Goal: Communication & Community: Answer question/provide support

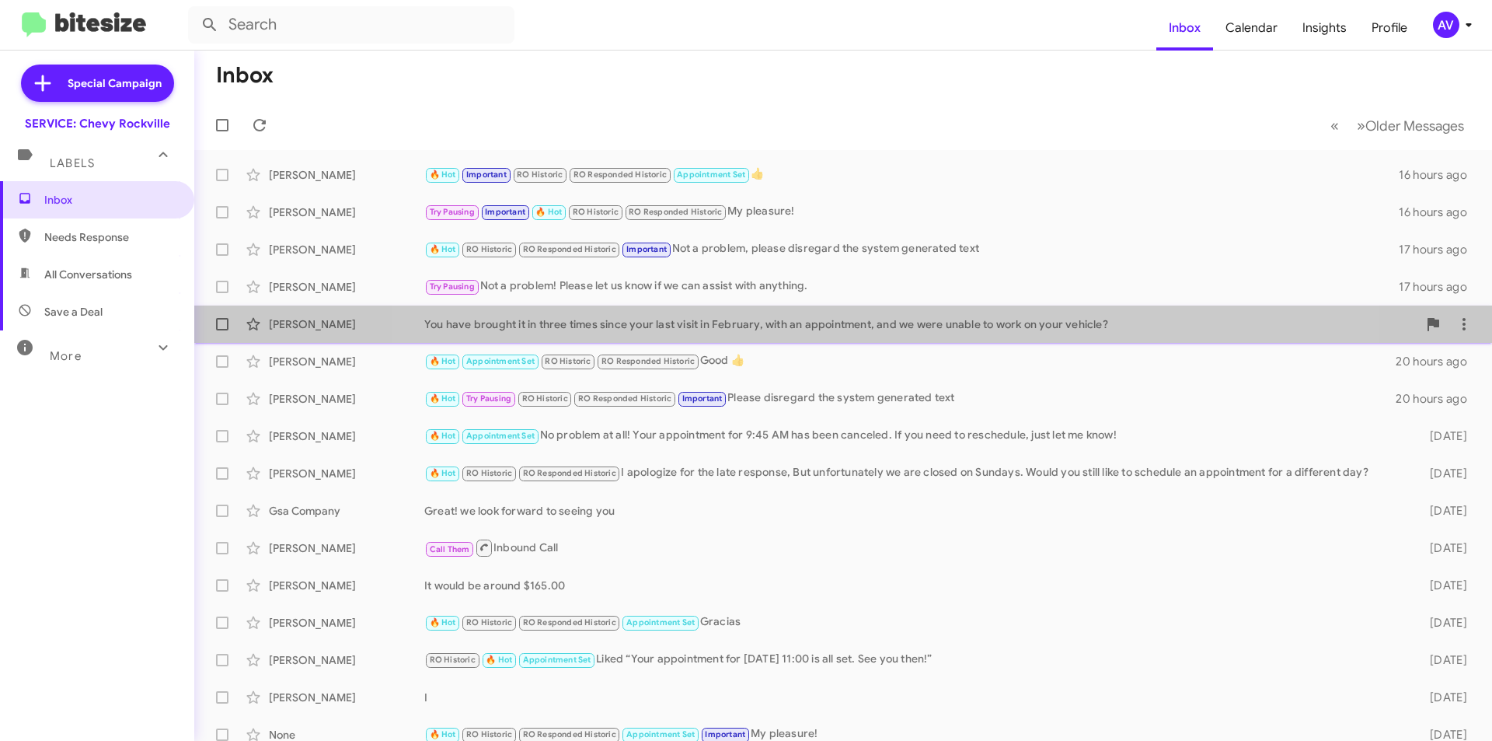
click at [873, 338] on div "[PERSON_NAME] You have brought it in three times since your last visit in Febru…" at bounding box center [843, 324] width 1273 height 31
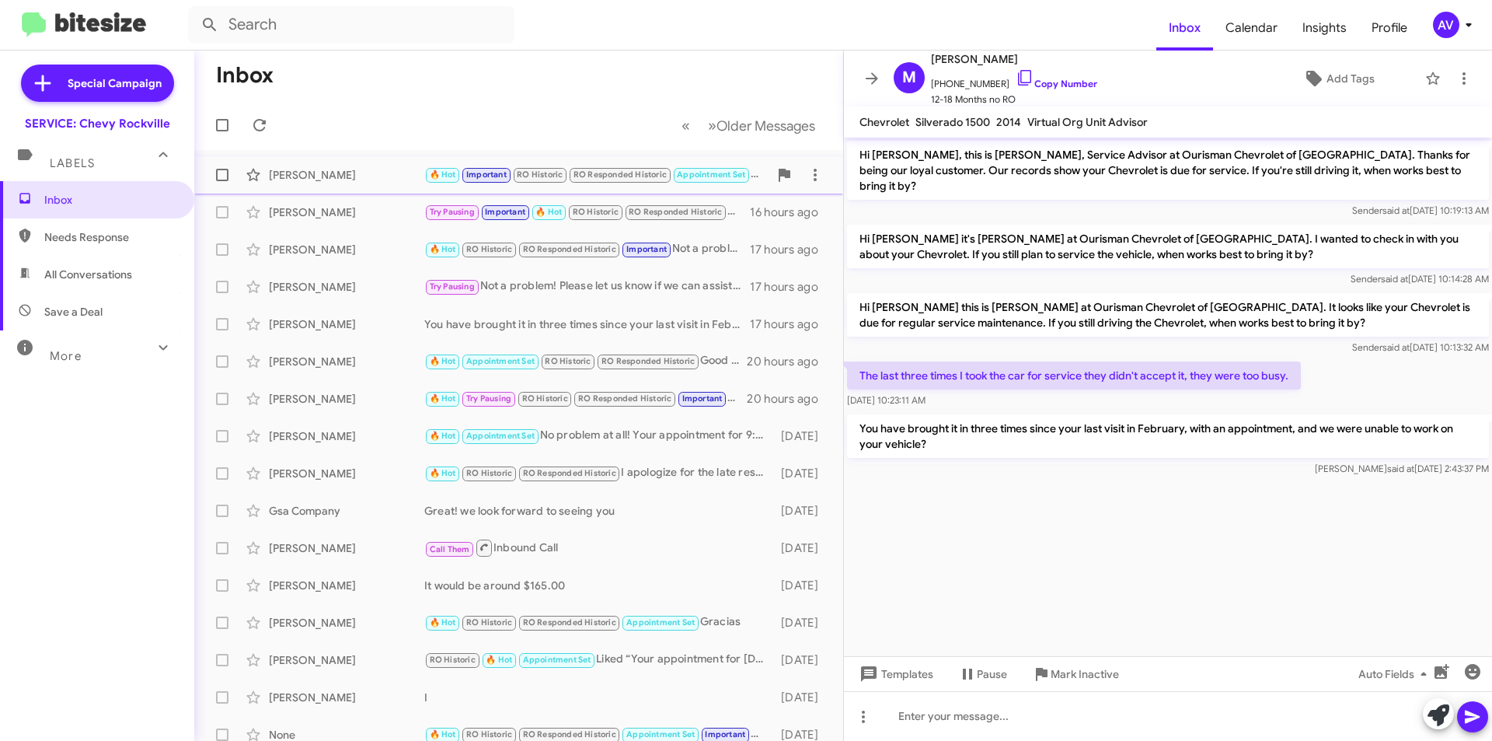
click at [400, 184] on div "[PERSON_NAME] 🔥 Hot Important RO Historic RO Responded Historic Appointment Set…" at bounding box center [519, 174] width 624 height 31
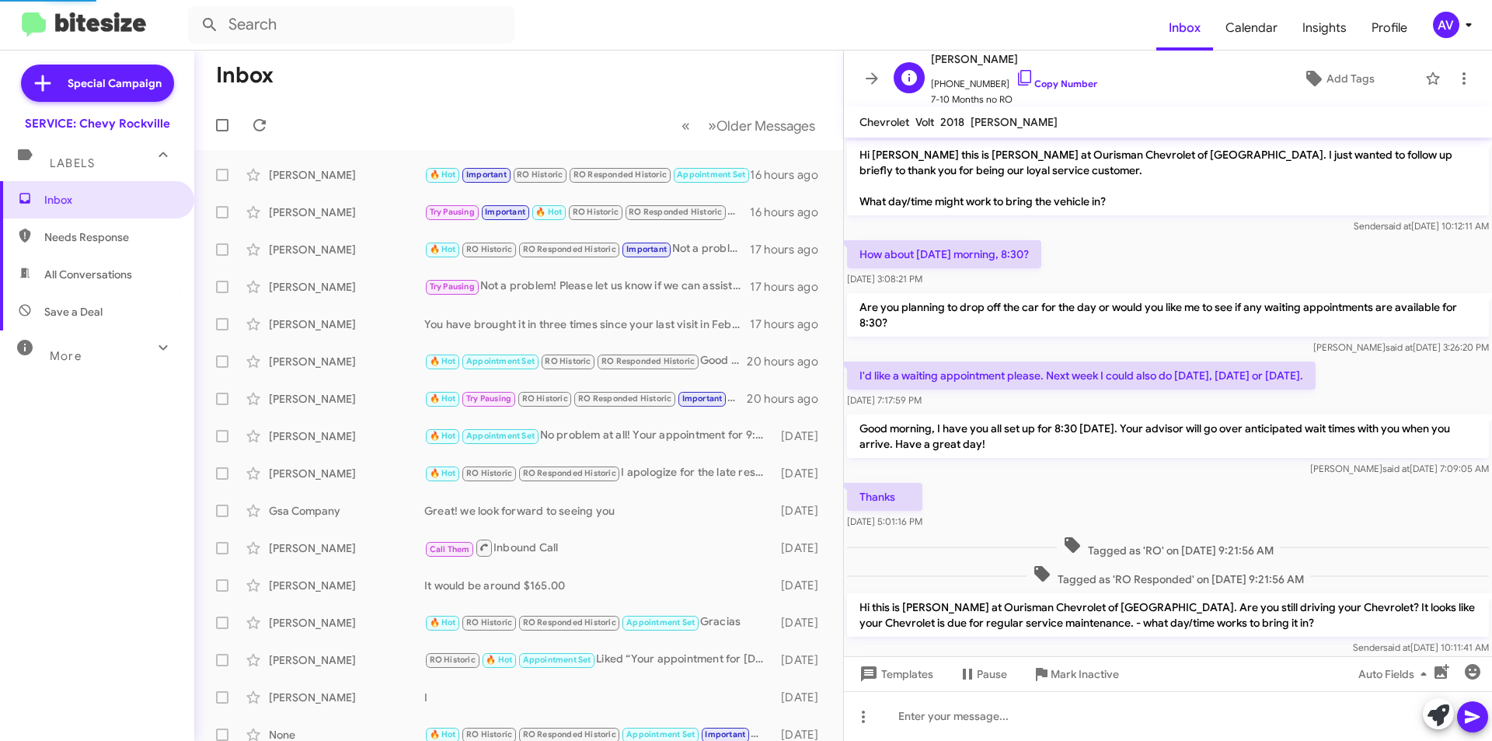
scroll to position [700, 0]
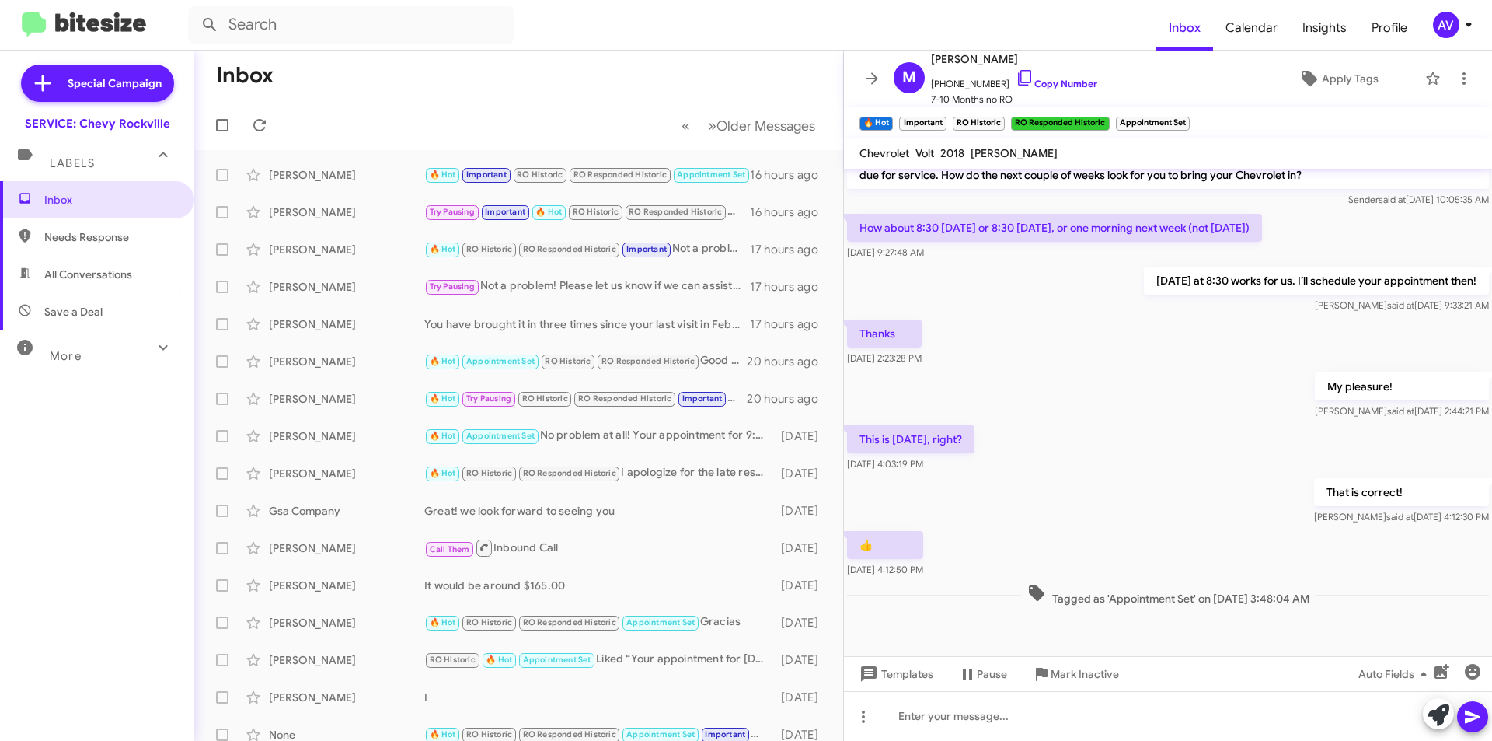
click at [1448, 25] on div "AV" at bounding box center [1446, 25] width 26 height 26
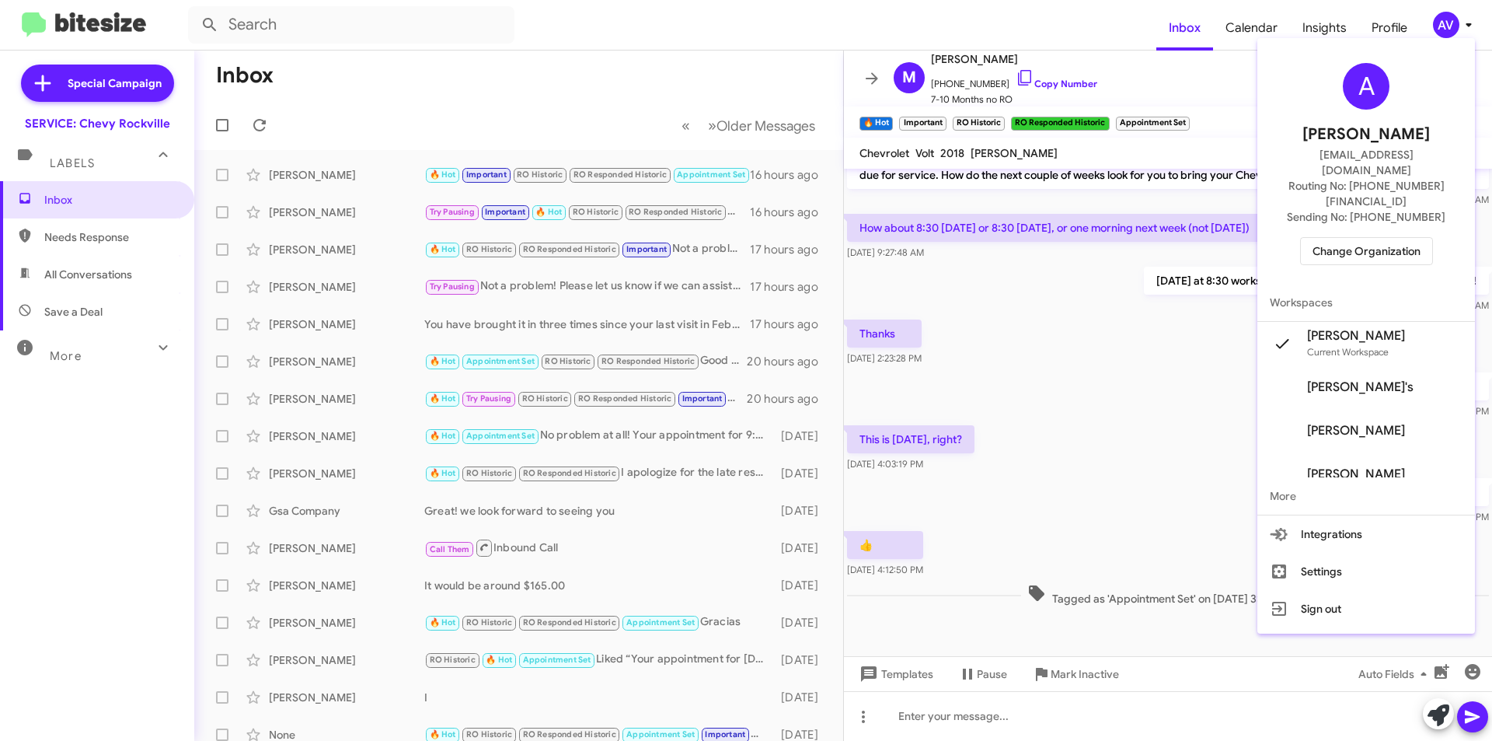
click at [1394, 238] on span "Change Organization" at bounding box center [1367, 251] width 108 height 26
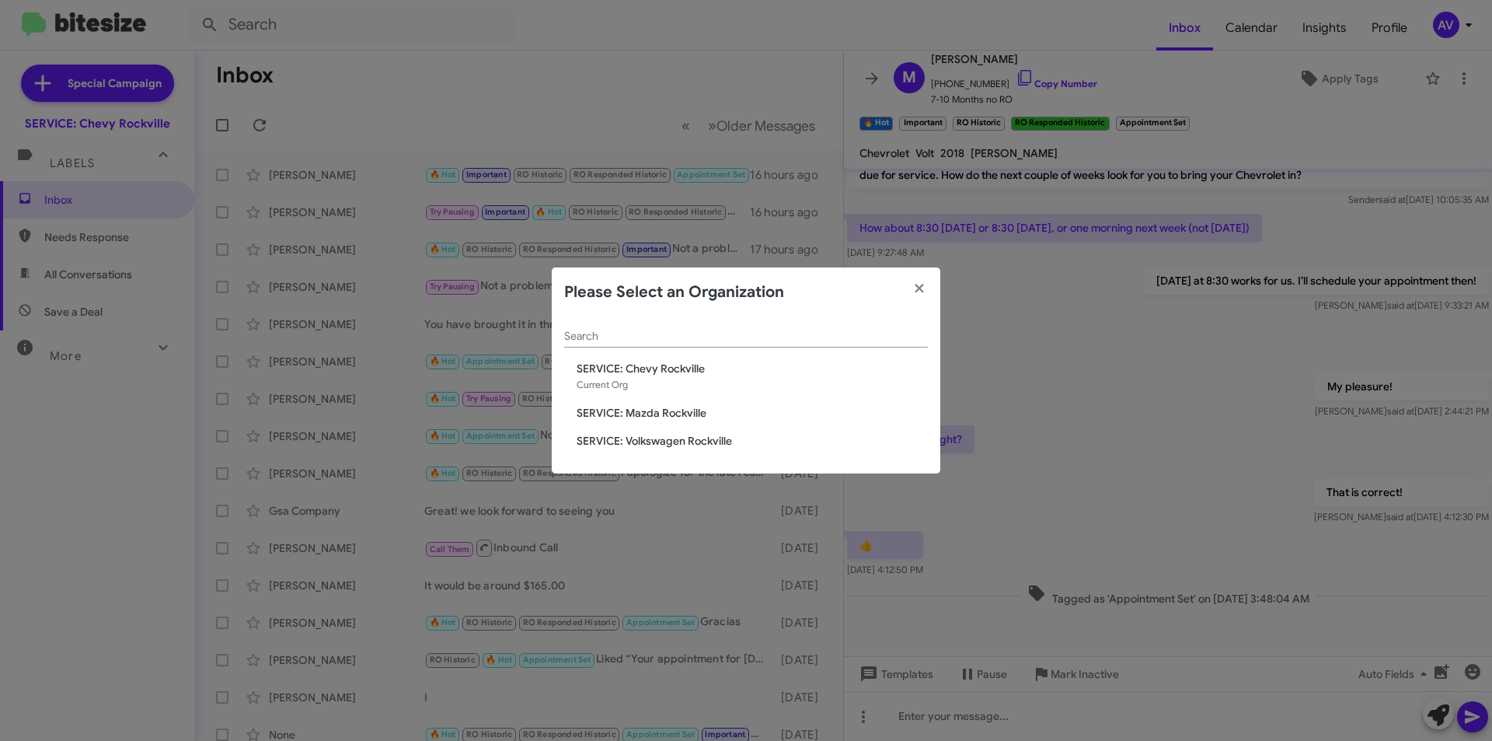
click at [646, 410] on span "SERVICE: Mazda Rockville" at bounding box center [752, 413] width 351 height 16
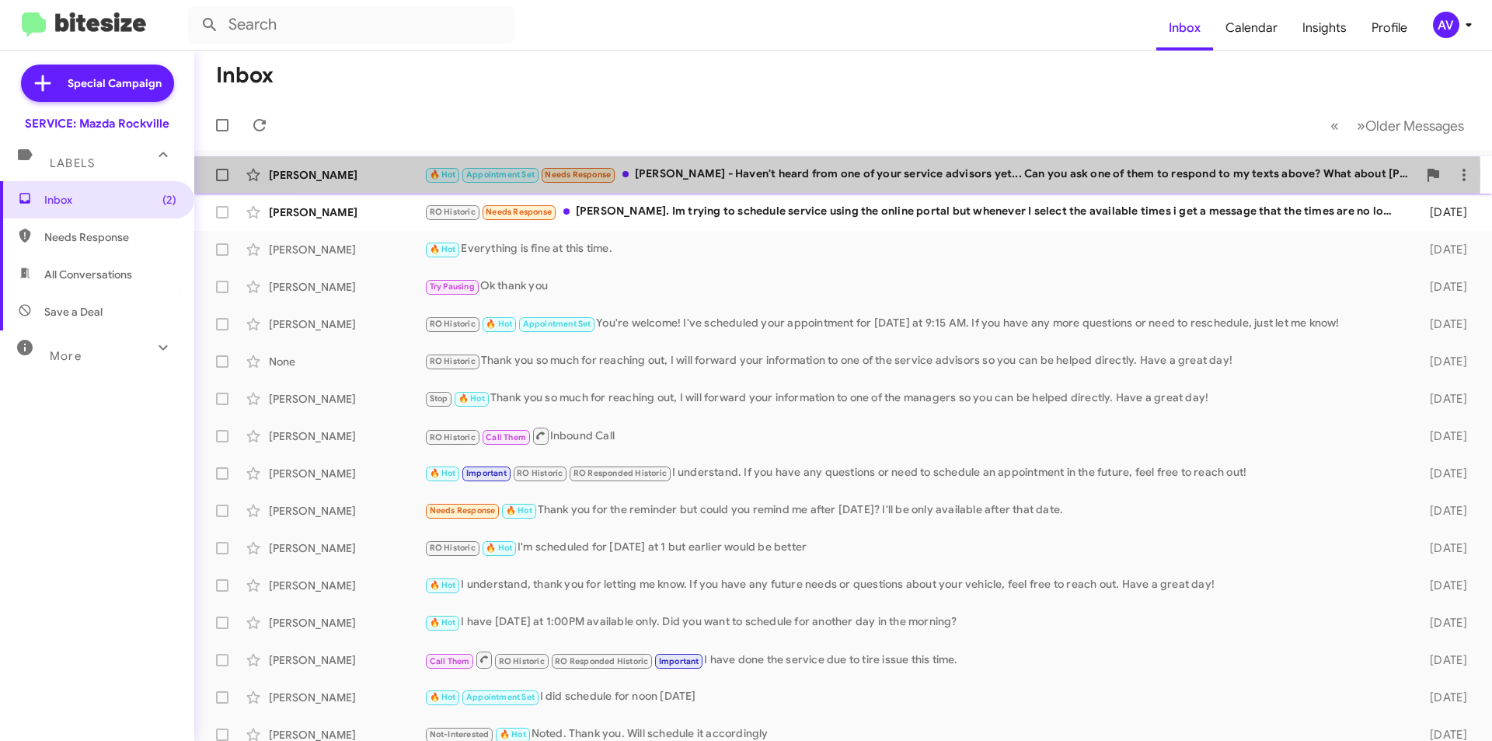
click at [789, 175] on div "🔥 Hot Appointment Set Needs Response Keith - Haven't heard from one of your ser…" at bounding box center [920, 175] width 993 height 18
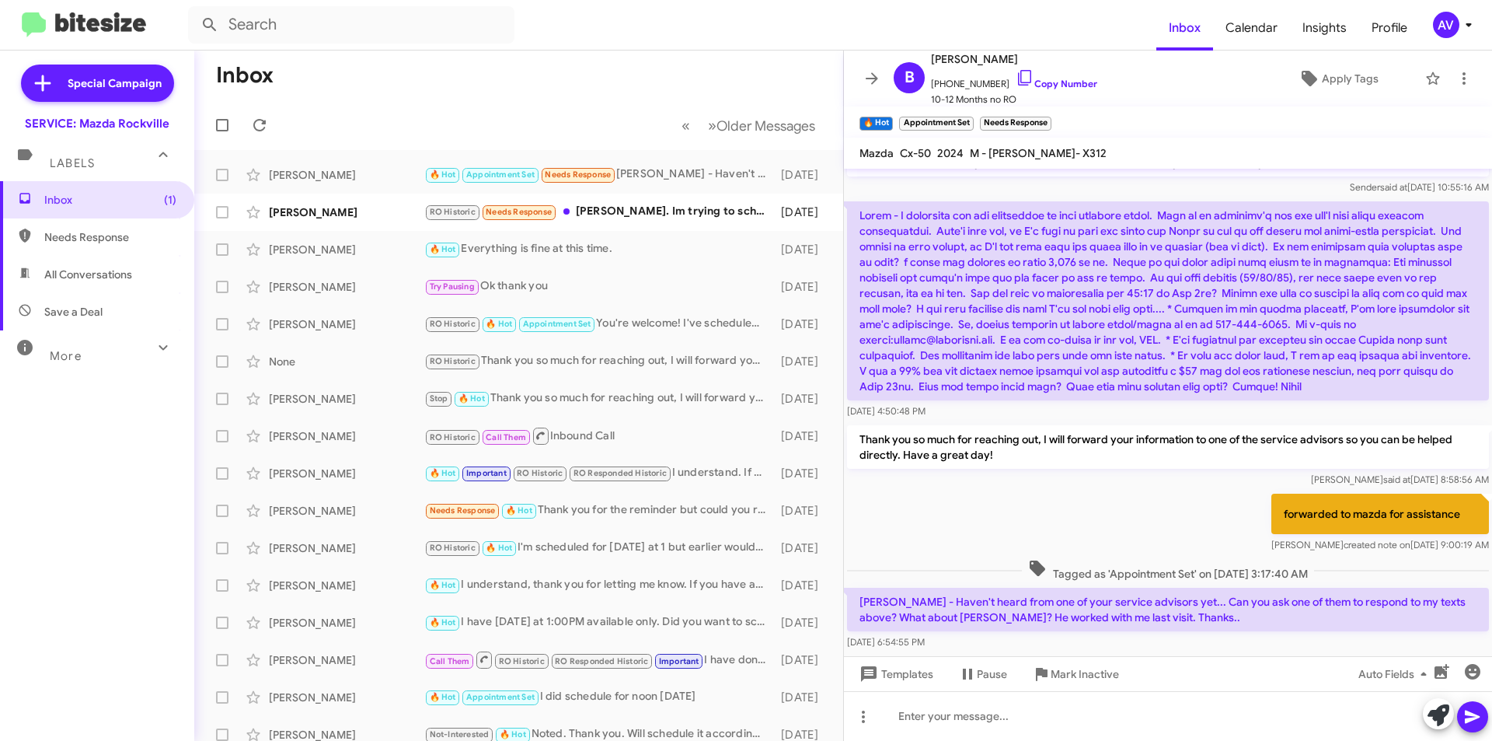
scroll to position [235, 0]
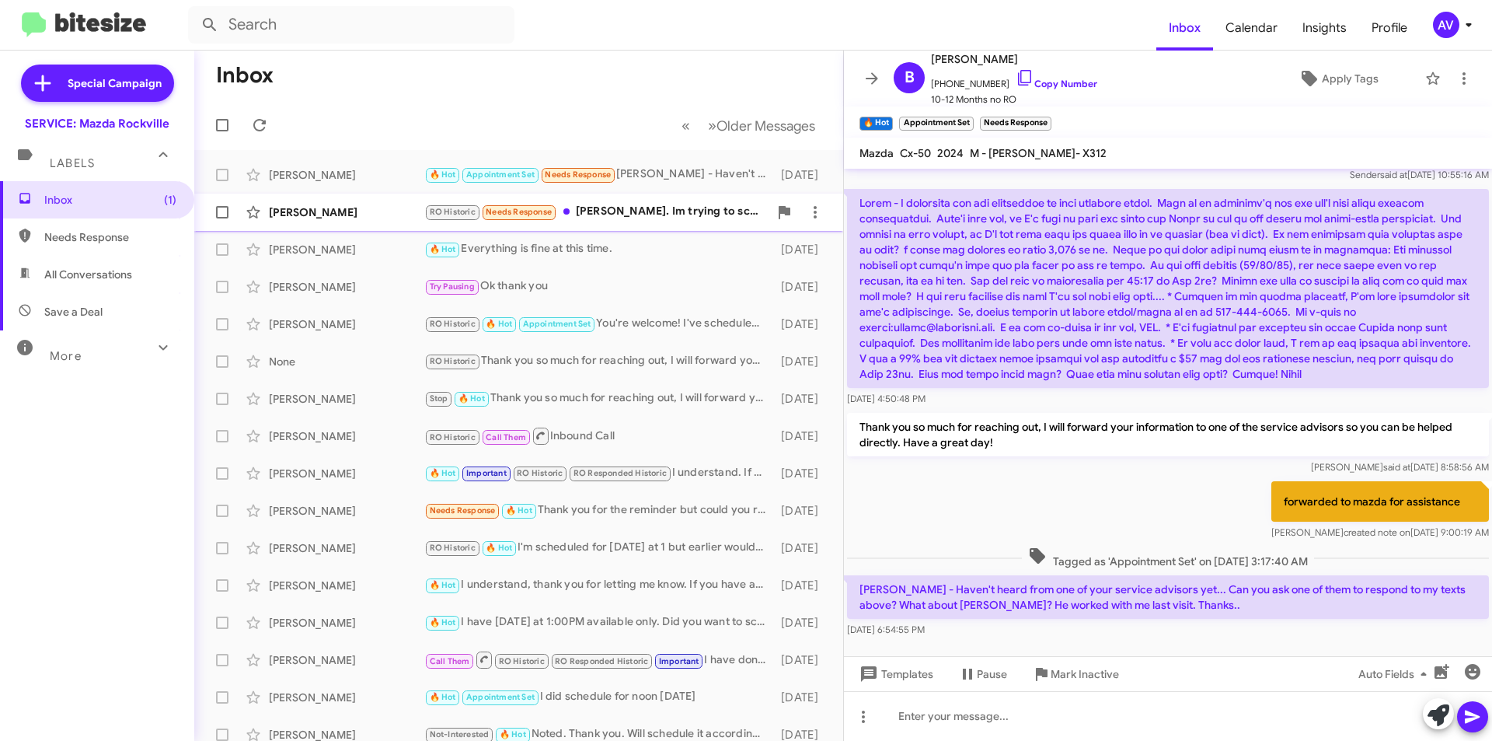
click at [744, 215] on div "RO Historic Needs Response Keith. Im trying to schedule service using the onlin…" at bounding box center [596, 212] width 344 height 18
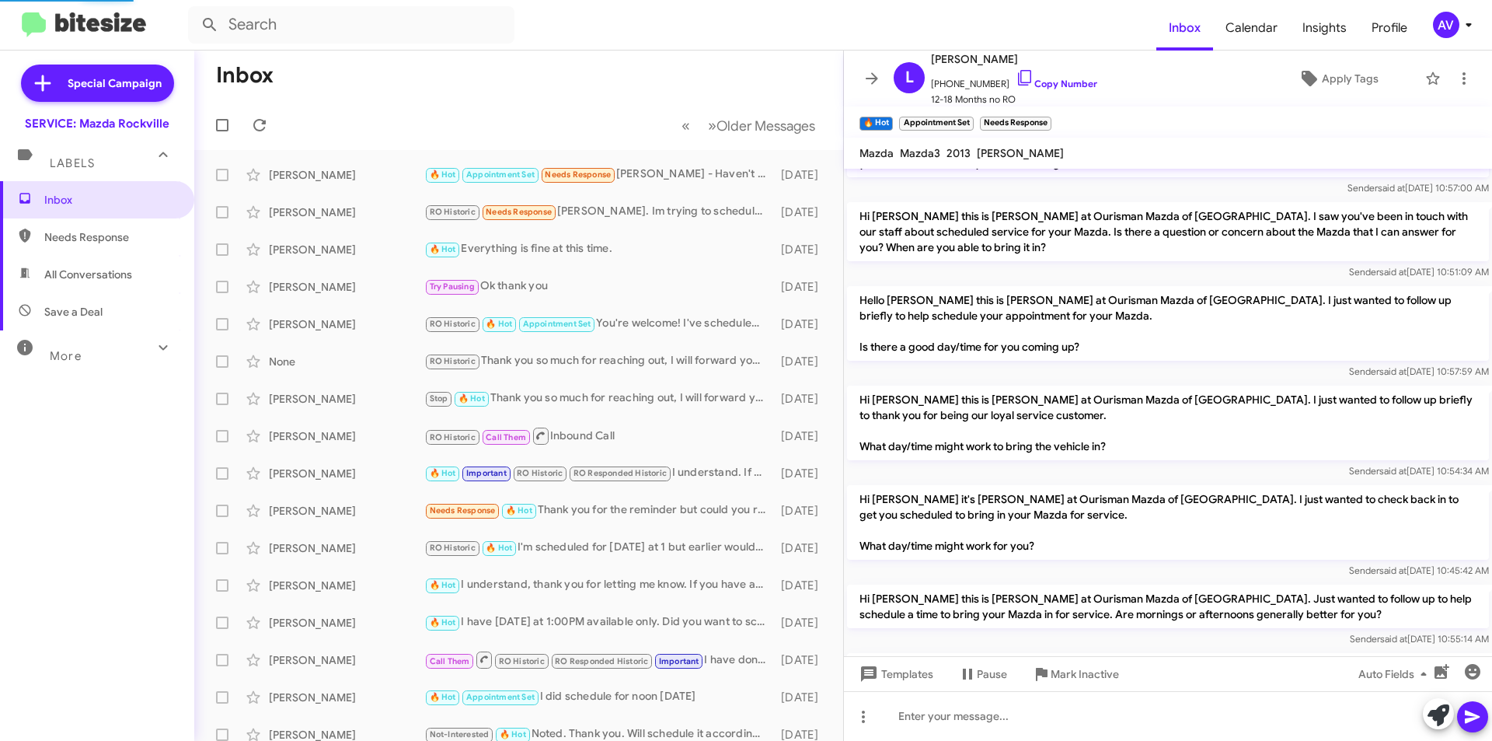
scroll to position [393, 0]
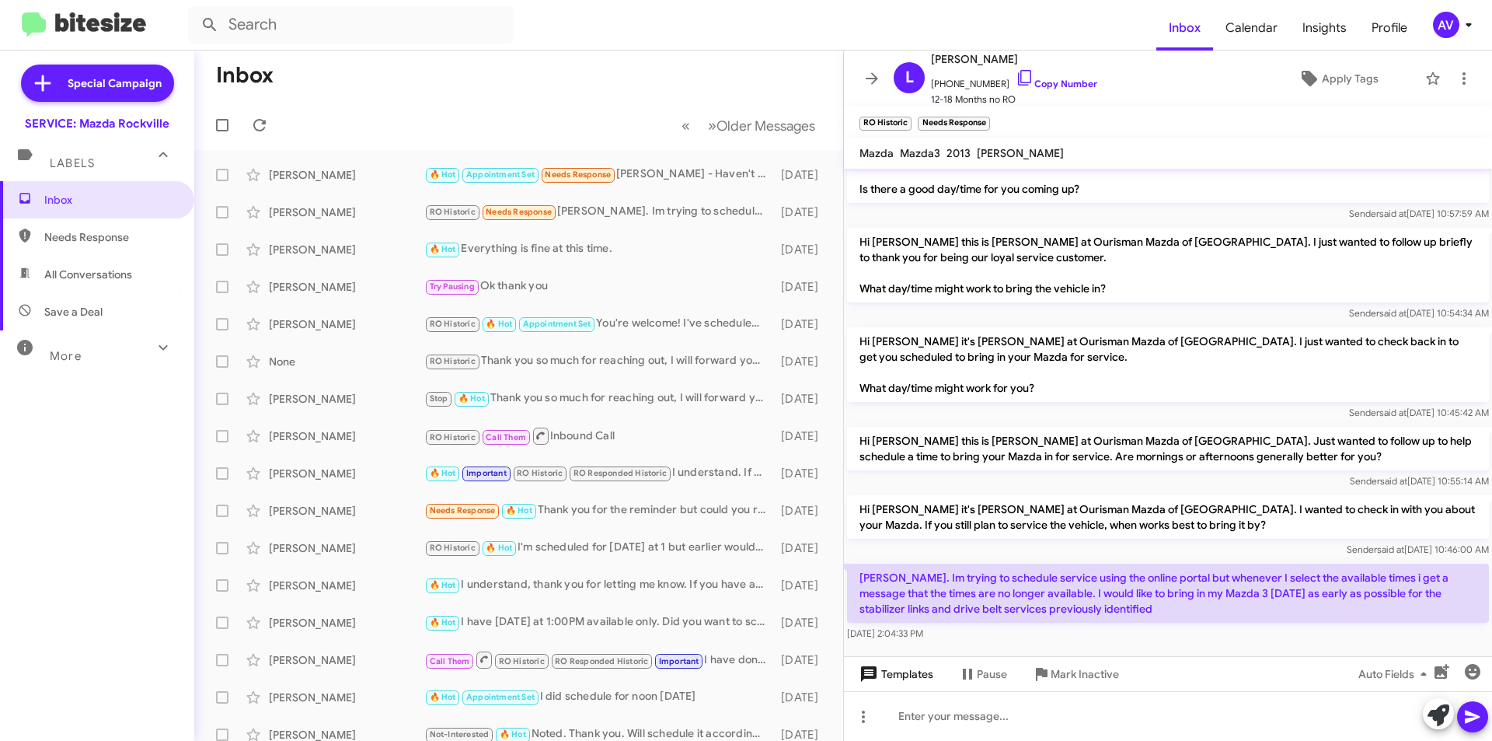
click at [903, 680] on span "Templates" at bounding box center [895, 674] width 77 height 28
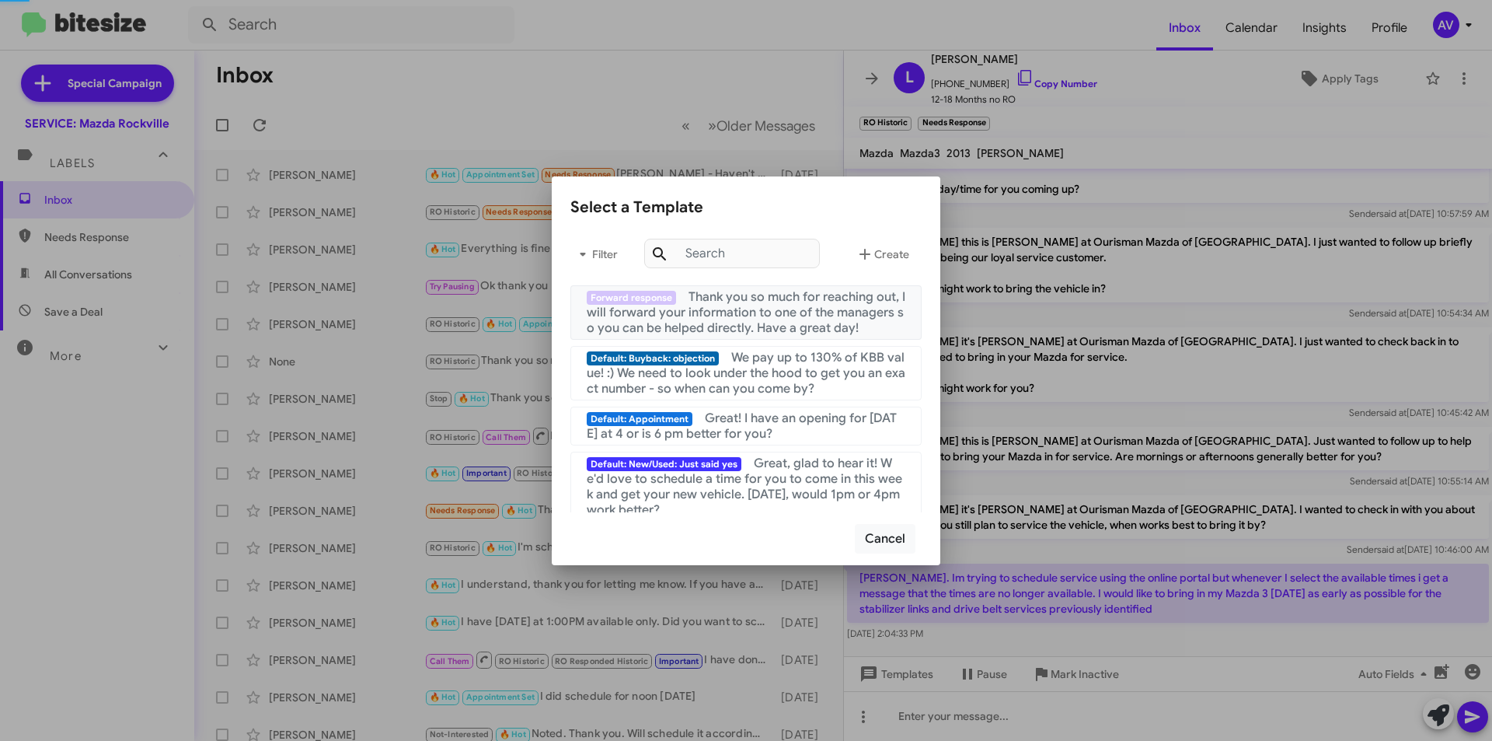
click at [801, 324] on span "Thank you so much for reaching out, I will forward your information to one of t…" at bounding box center [746, 312] width 319 height 47
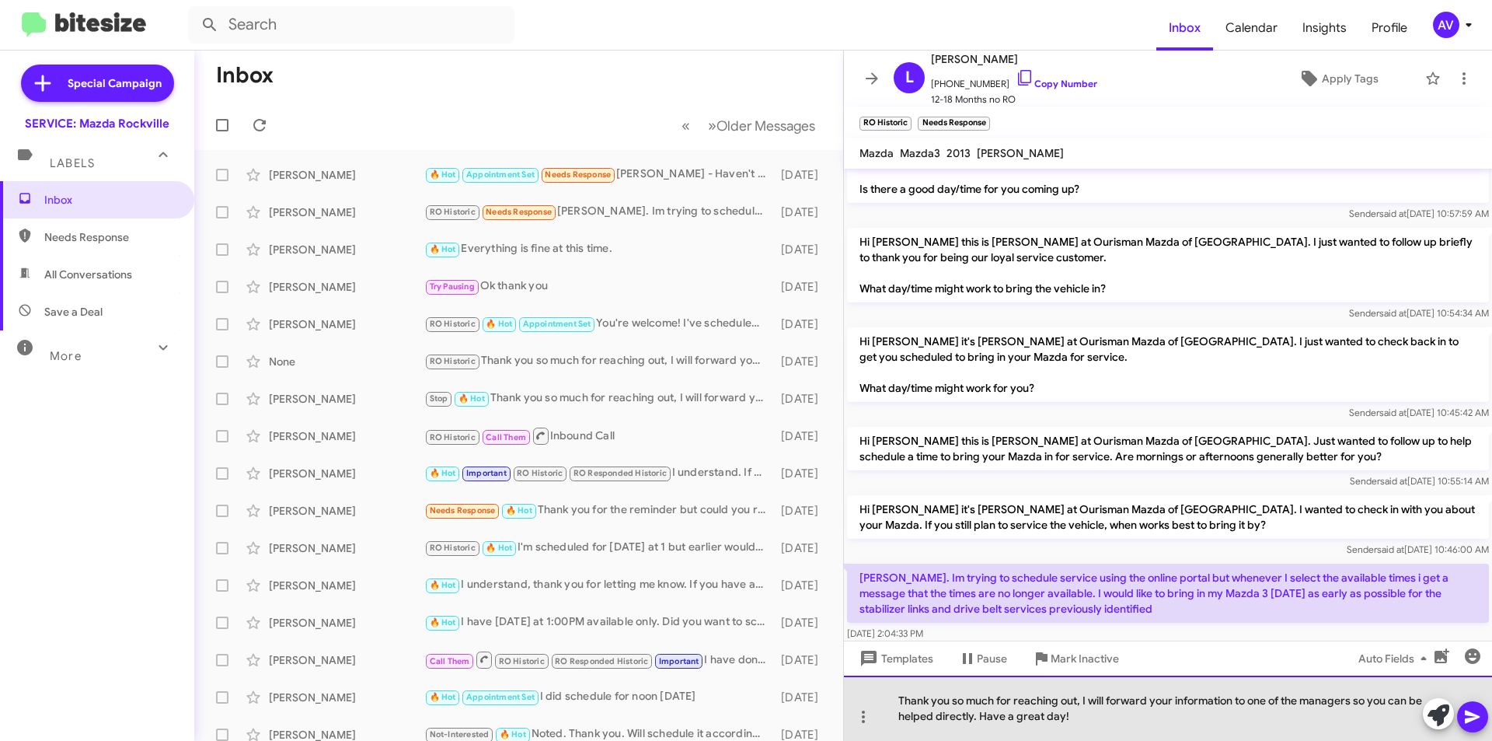
drag, startPoint x: 1351, startPoint y: 702, endPoint x: 1300, endPoint y: 704, distance: 51.4
click at [1300, 704] on div "Thank you so much for reaching out, I will forward your information to one of t…" at bounding box center [1168, 707] width 648 height 65
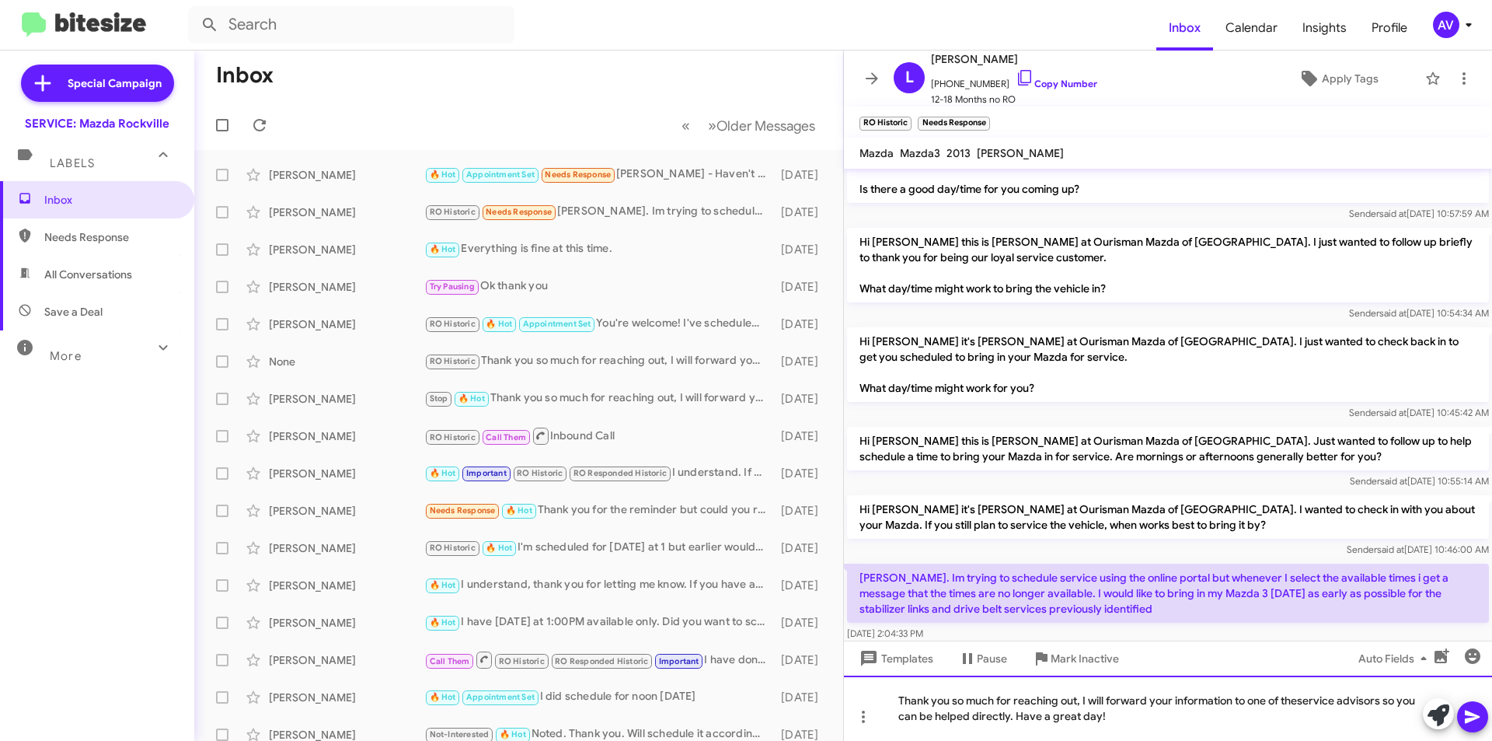
click at [1324, 709] on div "Thank you so much for reaching out, I will forward your information to one of t…" at bounding box center [1168, 707] width 648 height 65
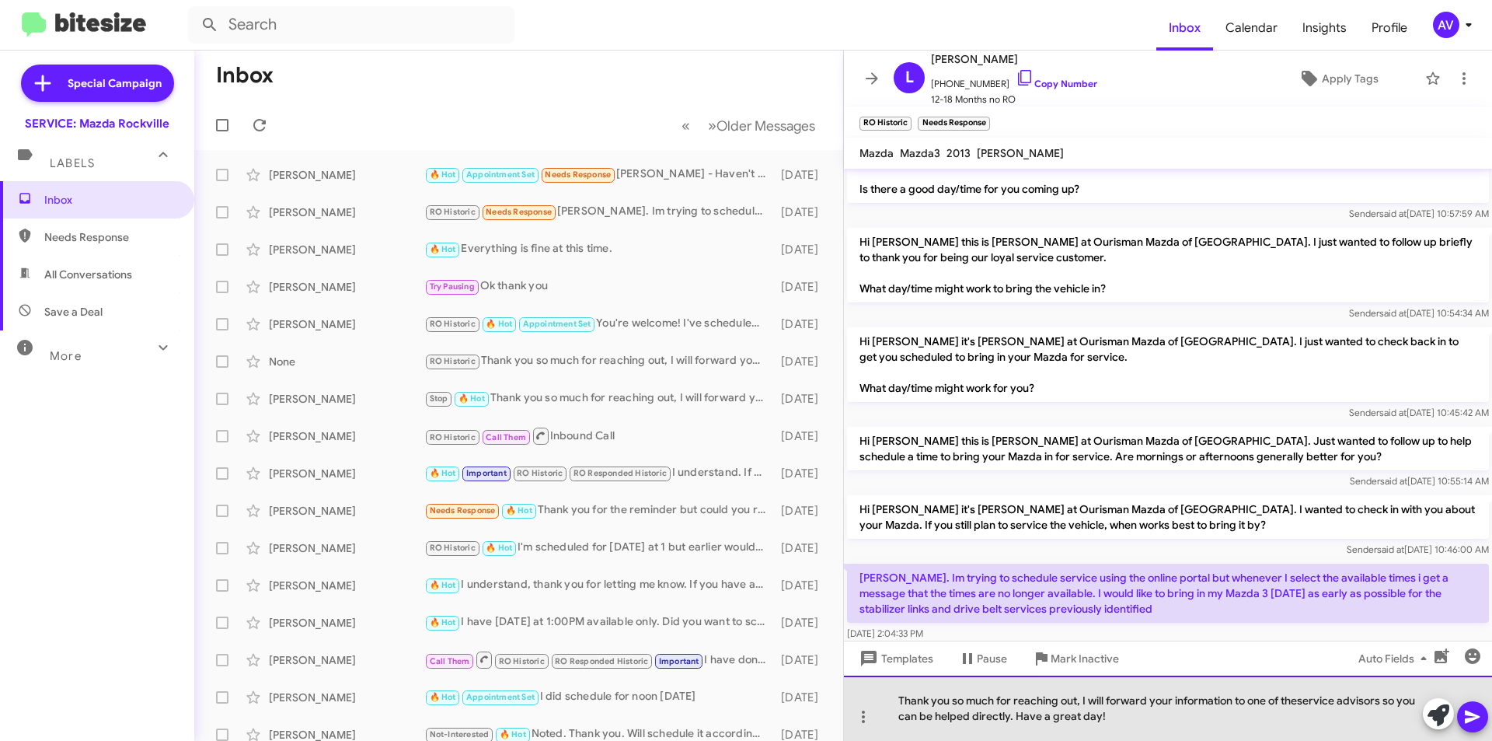
drag, startPoint x: 1324, startPoint y: 709, endPoint x: 1333, endPoint y: 711, distance: 8.9
click at [1333, 711] on div "Thank you so much for reaching out, I will forward your information to one of t…" at bounding box center [1168, 707] width 648 height 65
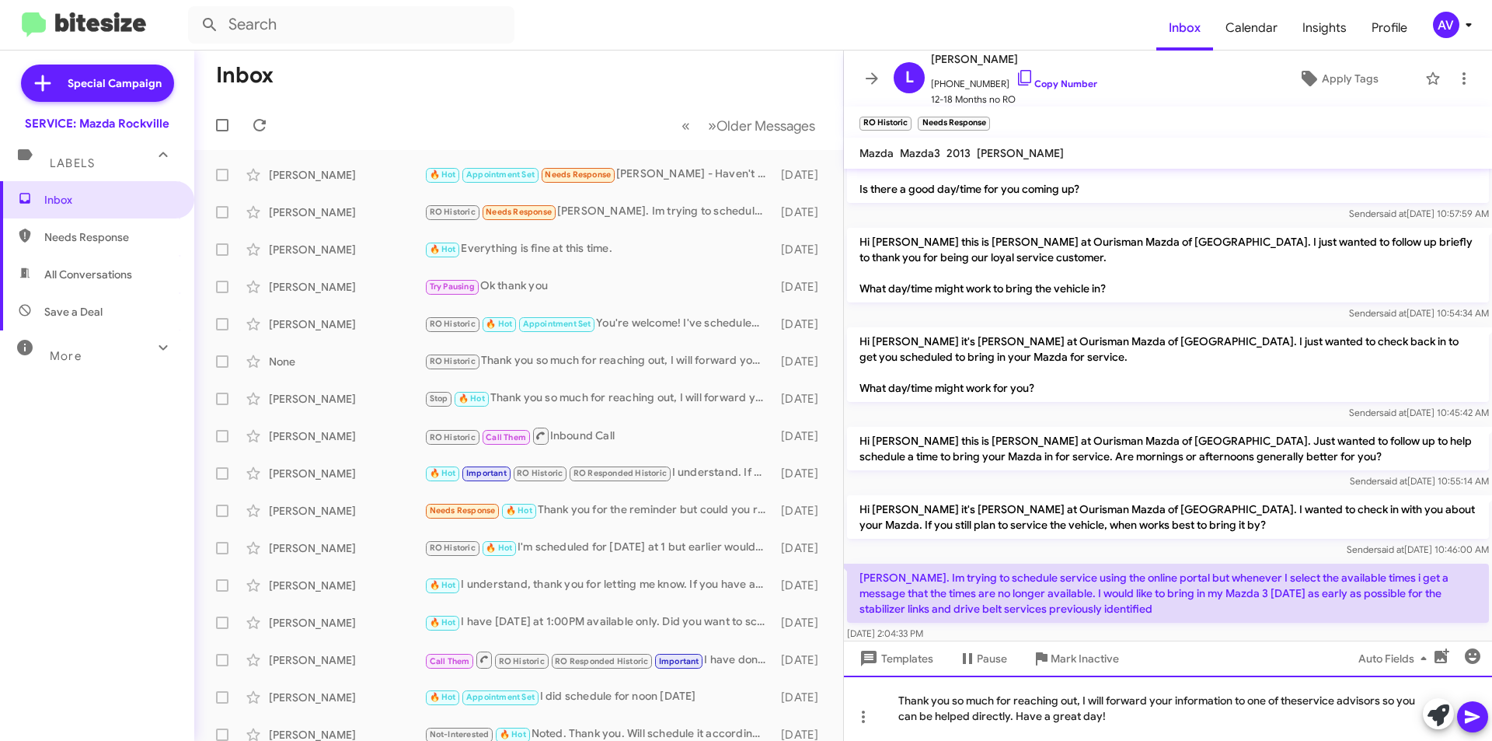
click at [1333, 700] on div "Thank you so much for reaching out, I will forward your information to one of t…" at bounding box center [1168, 707] width 648 height 65
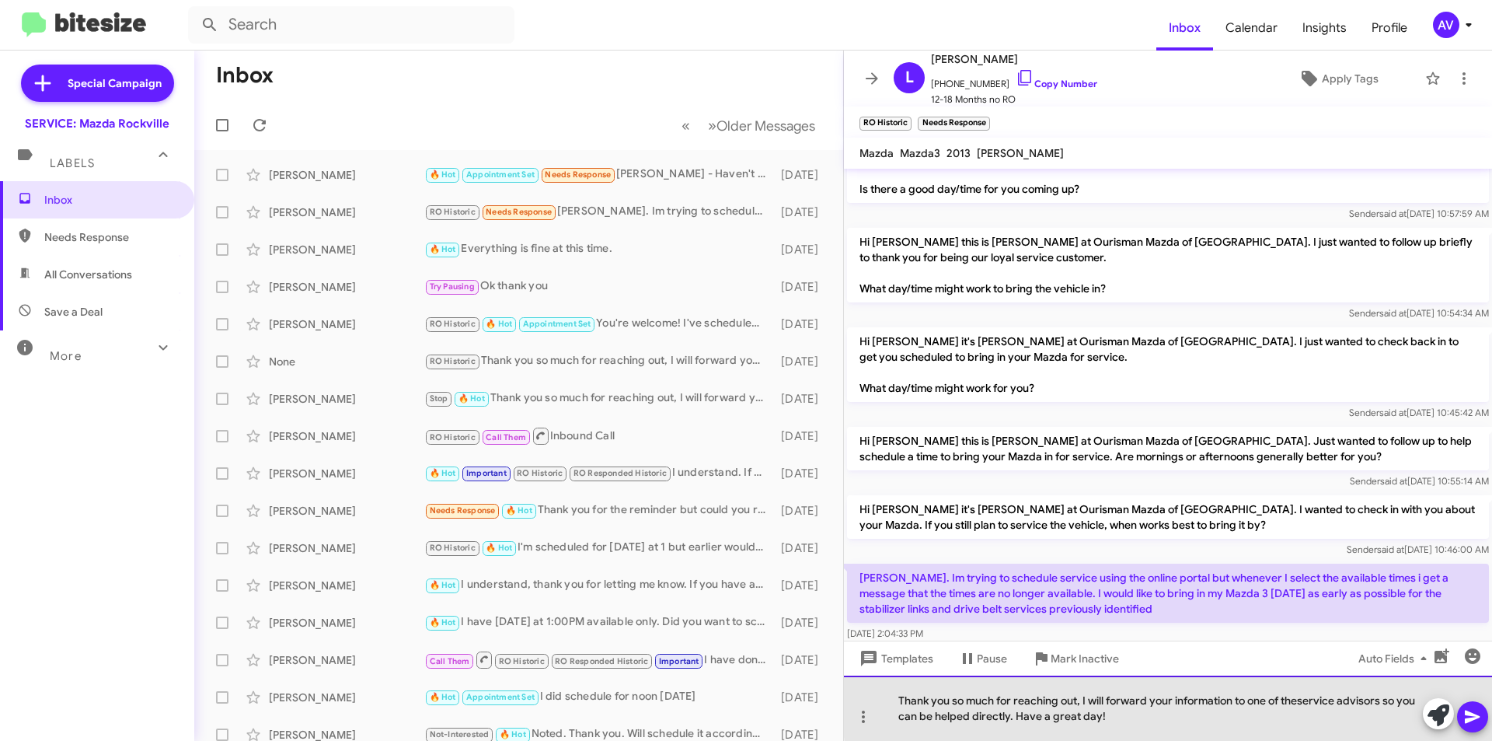
click at [1333, 700] on div "Thank you so much for reaching out, I will forward your information to one of t…" at bounding box center [1168, 707] width 648 height 65
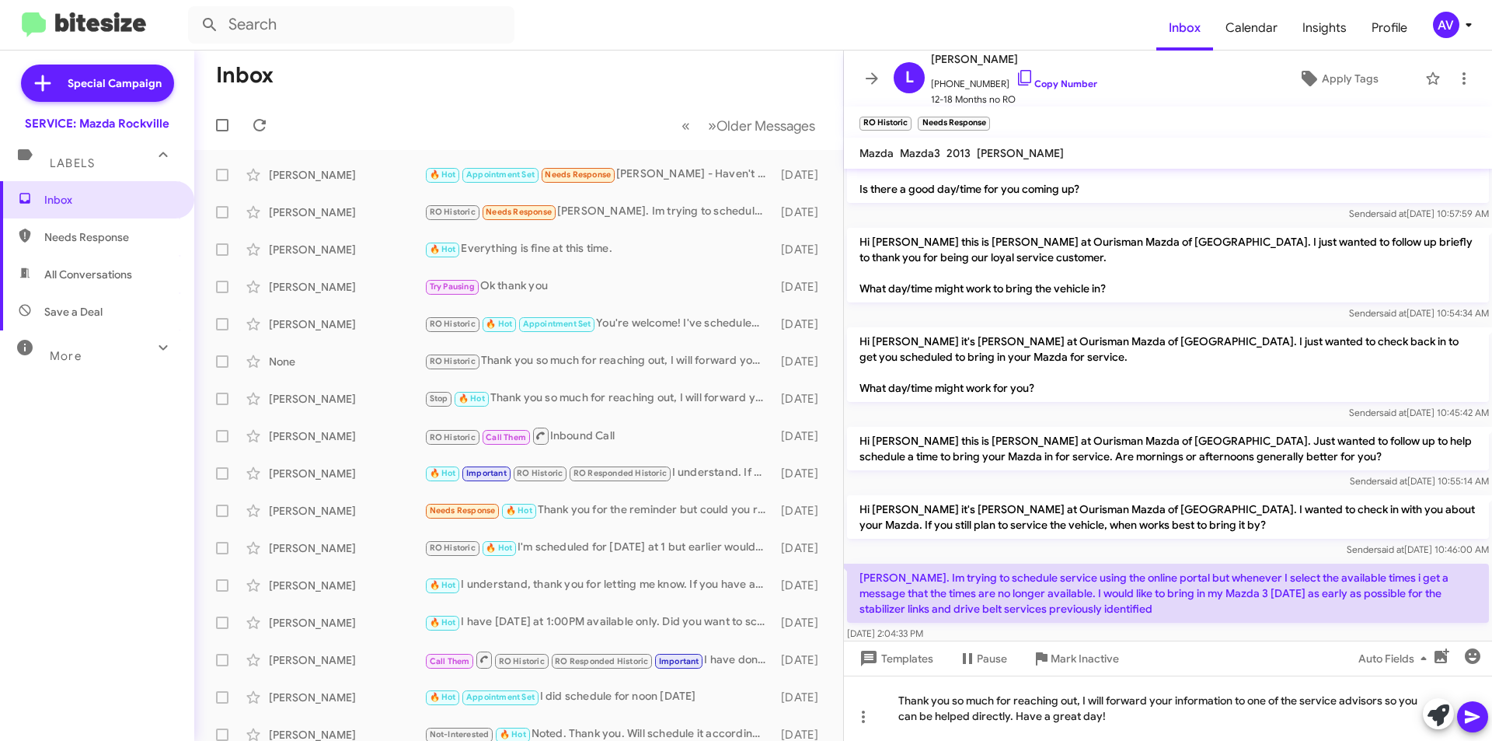
click at [1467, 725] on icon at bounding box center [1473, 716] width 19 height 19
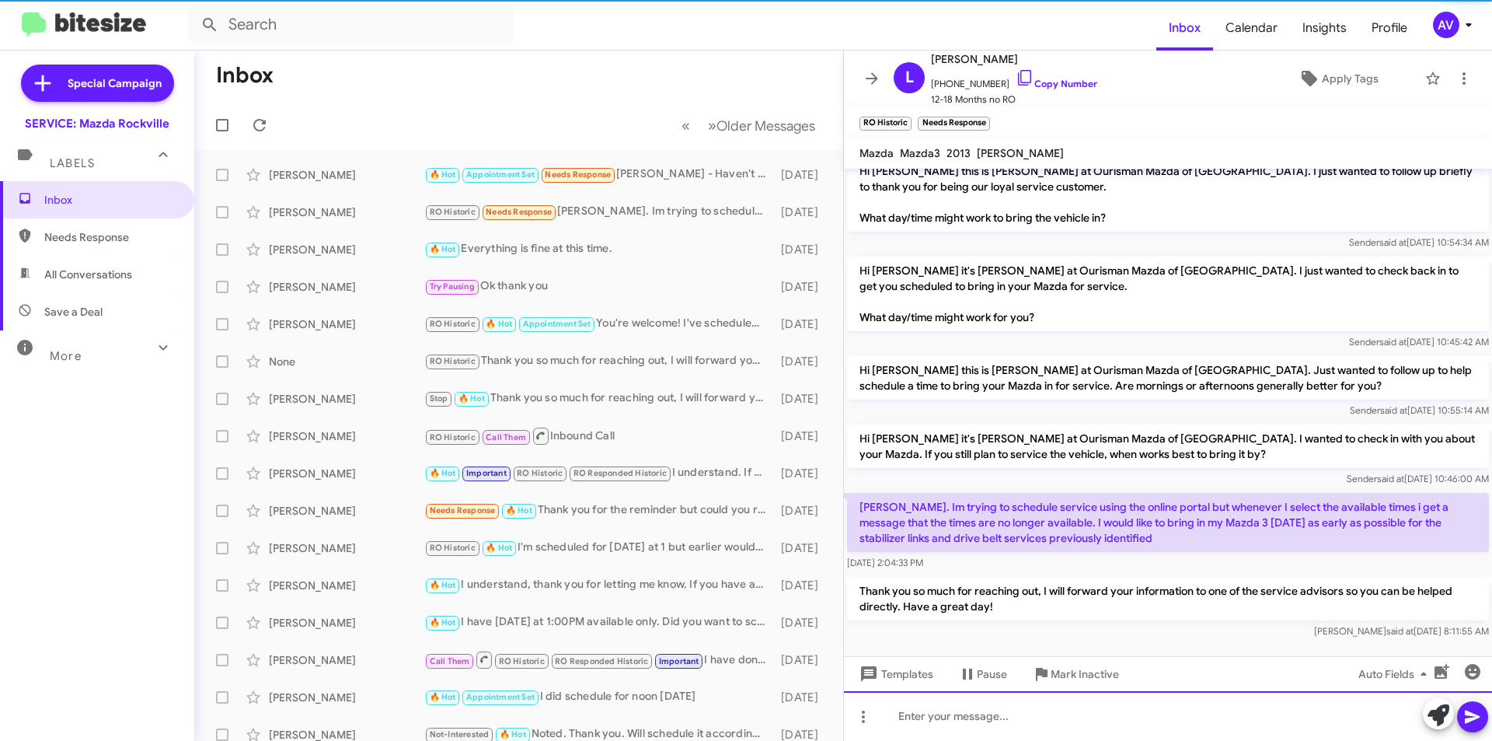
scroll to position [465, 0]
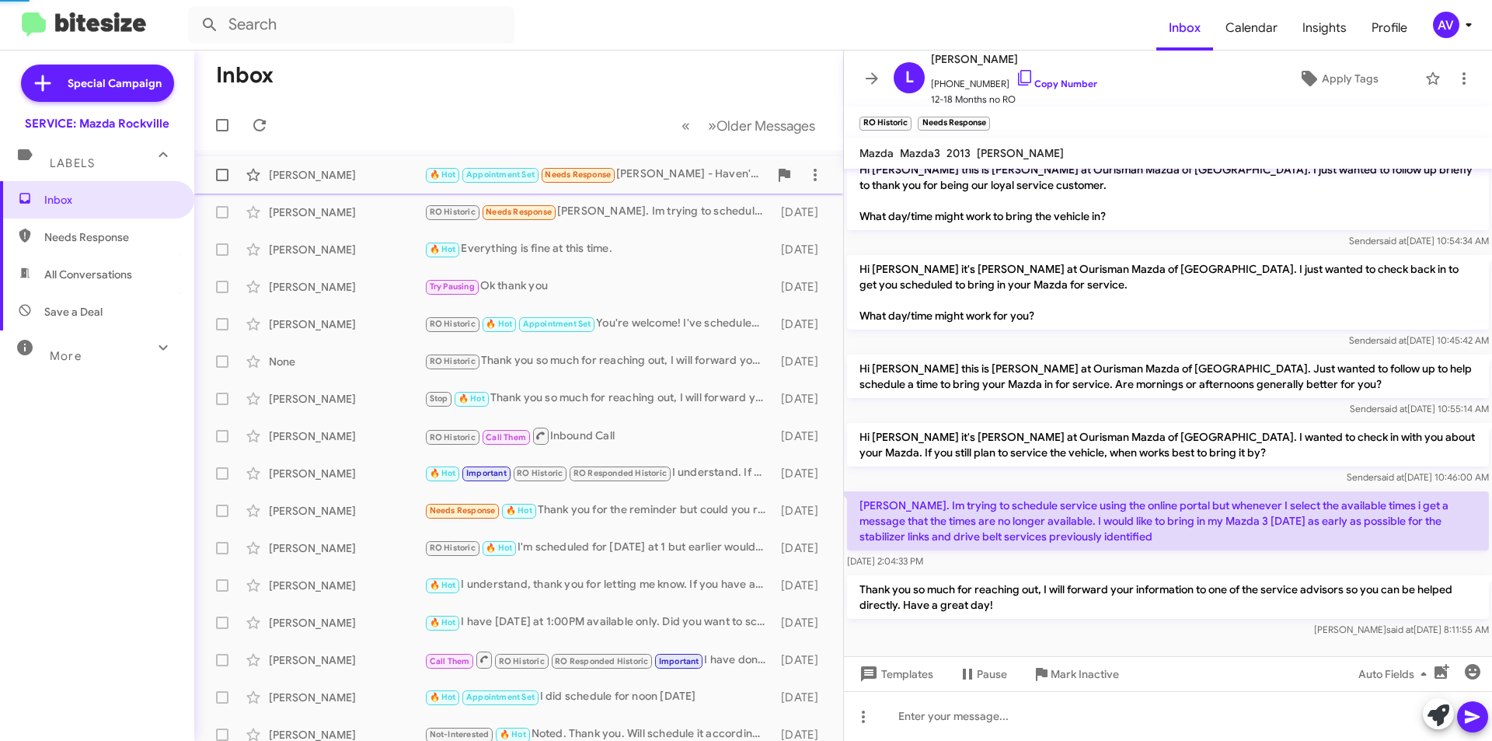
click at [691, 180] on div "🔥 Hot Appointment Set Needs Response Keith - Haven't heard from one of your ser…" at bounding box center [596, 175] width 344 height 18
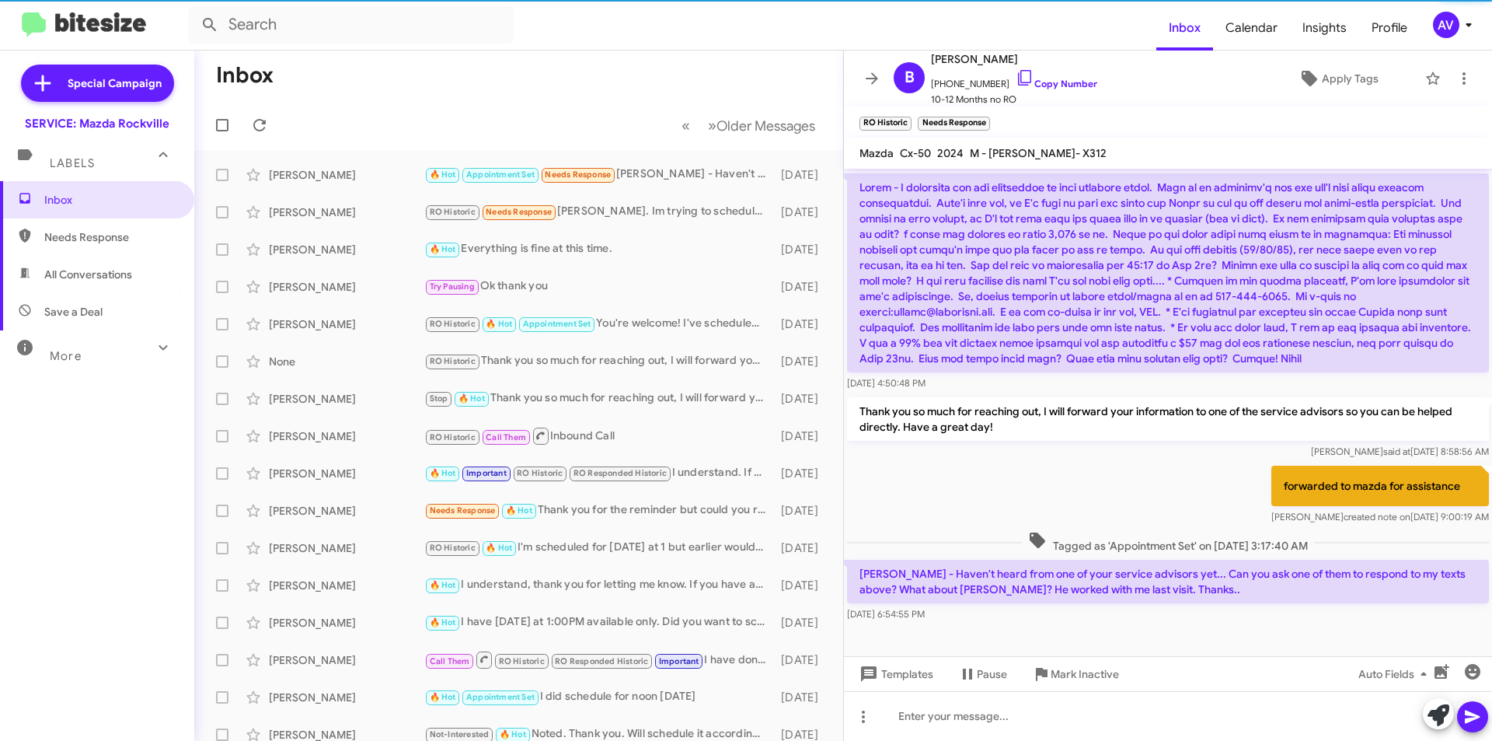
scroll to position [235, 0]
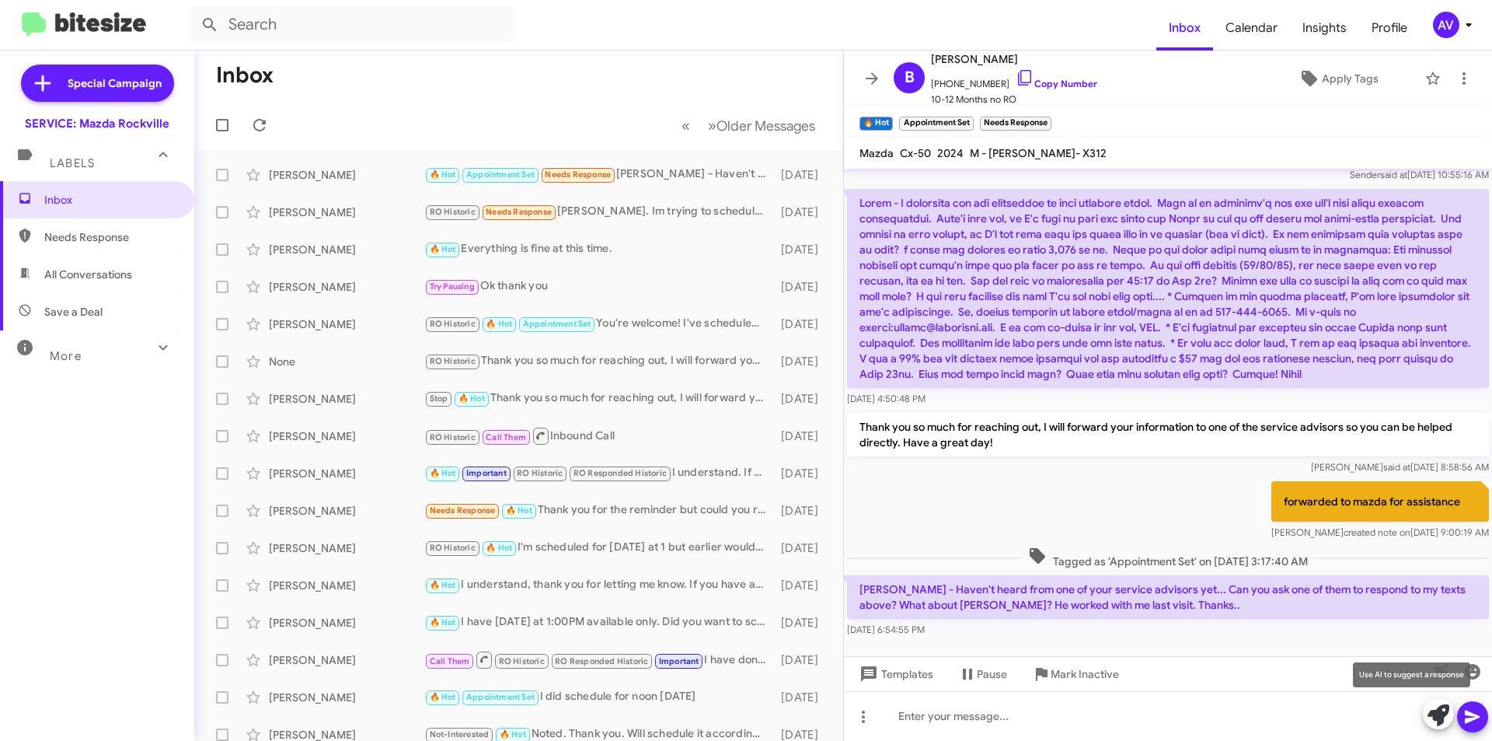
click at [1439, 715] on icon at bounding box center [1439, 715] width 22 height 22
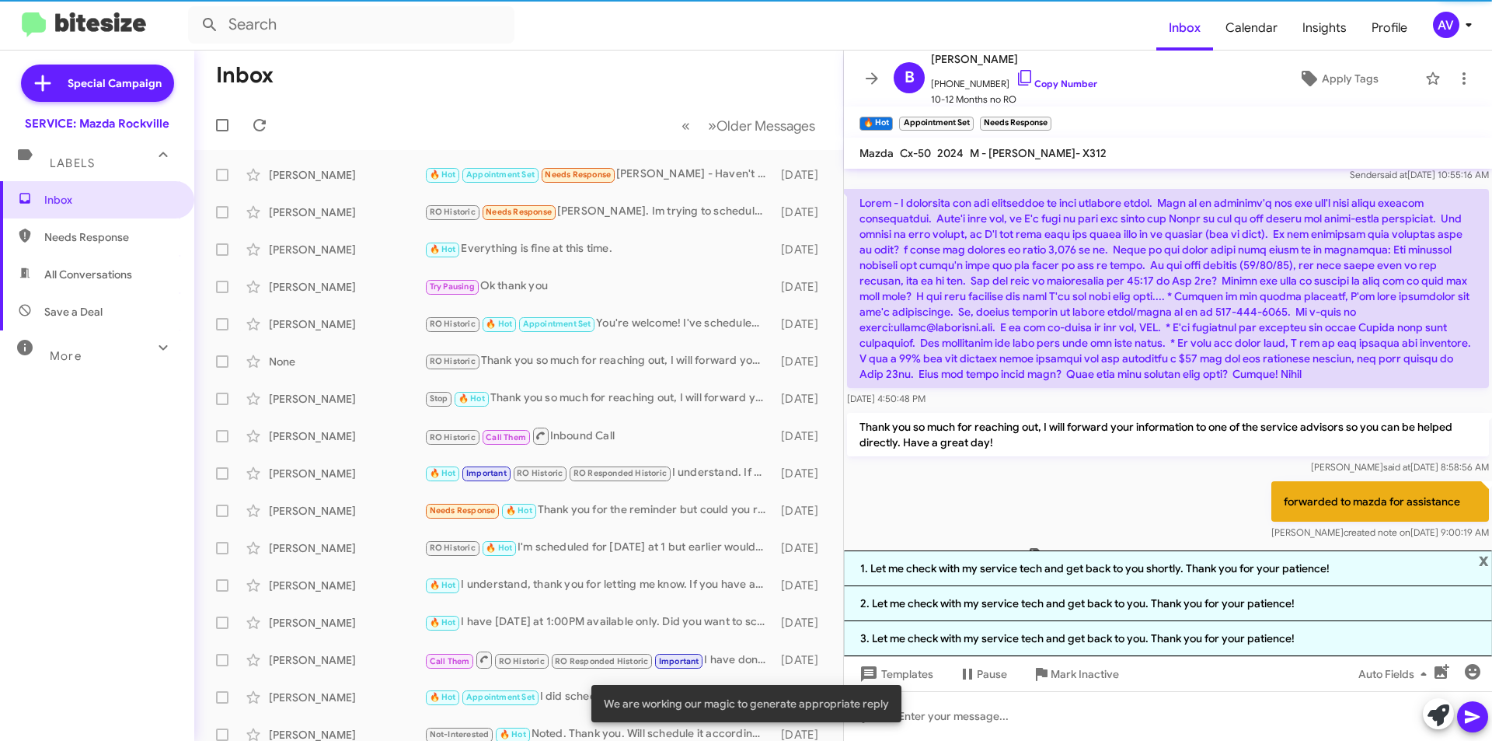
scroll to position [340, 0]
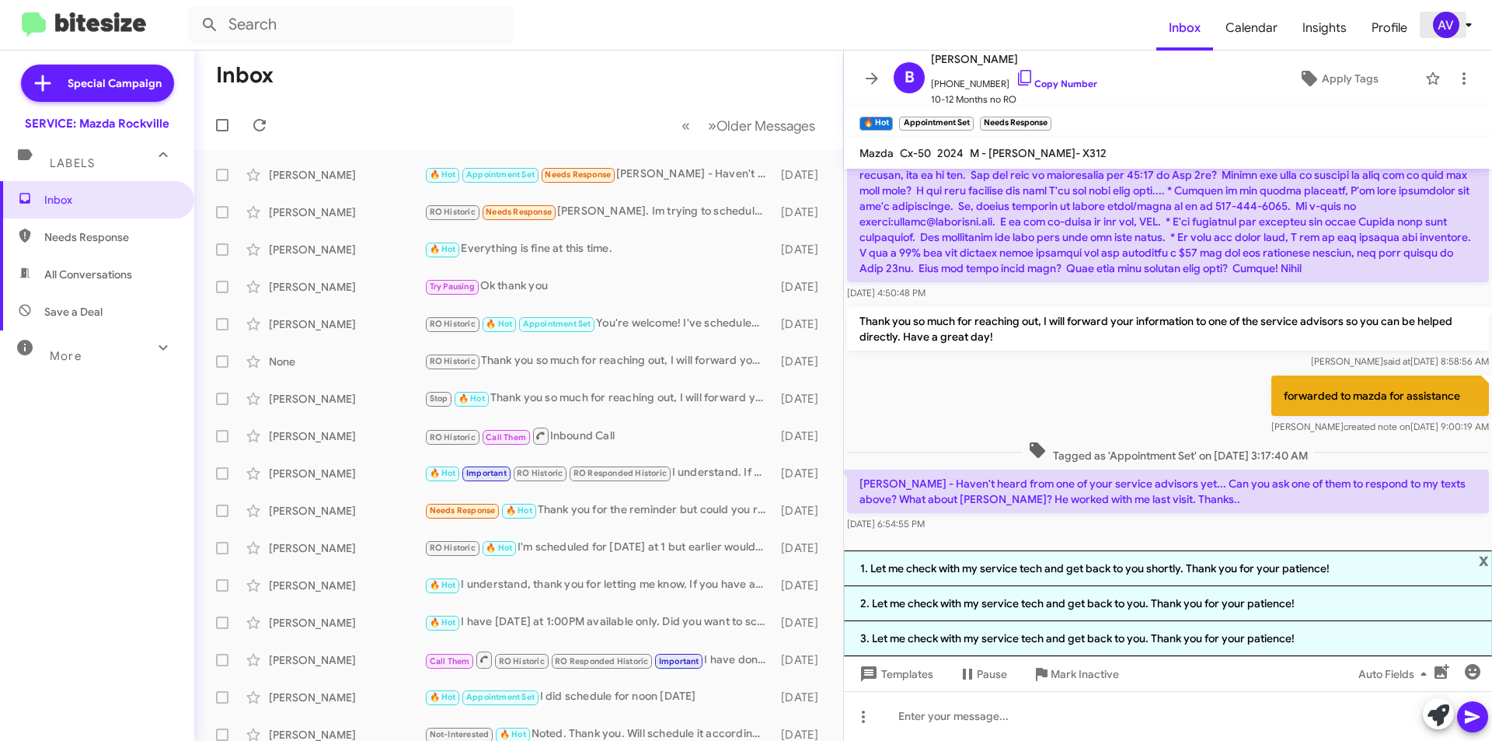
click at [1442, 17] on div "AV" at bounding box center [1446, 25] width 26 height 26
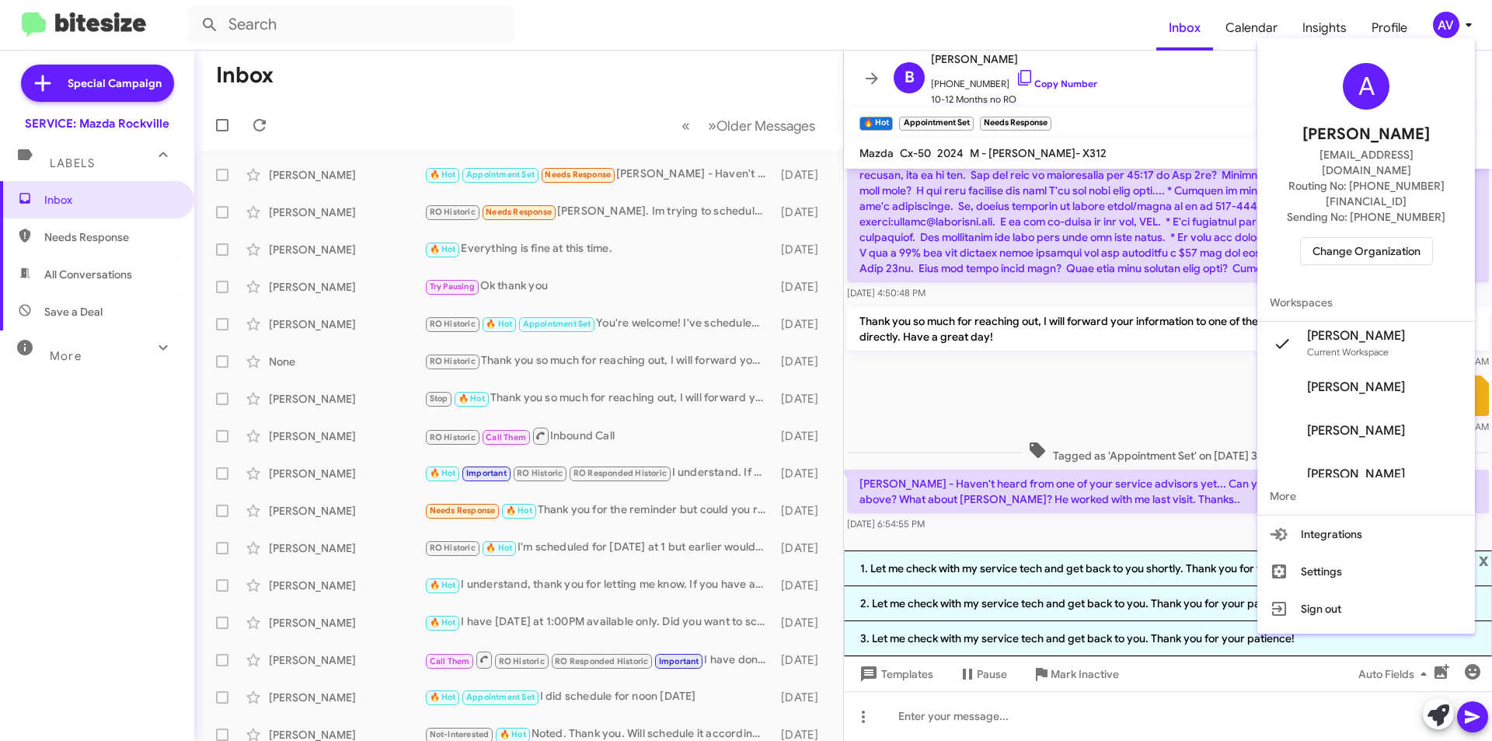
click at [1394, 238] on span "Change Organization" at bounding box center [1367, 251] width 108 height 26
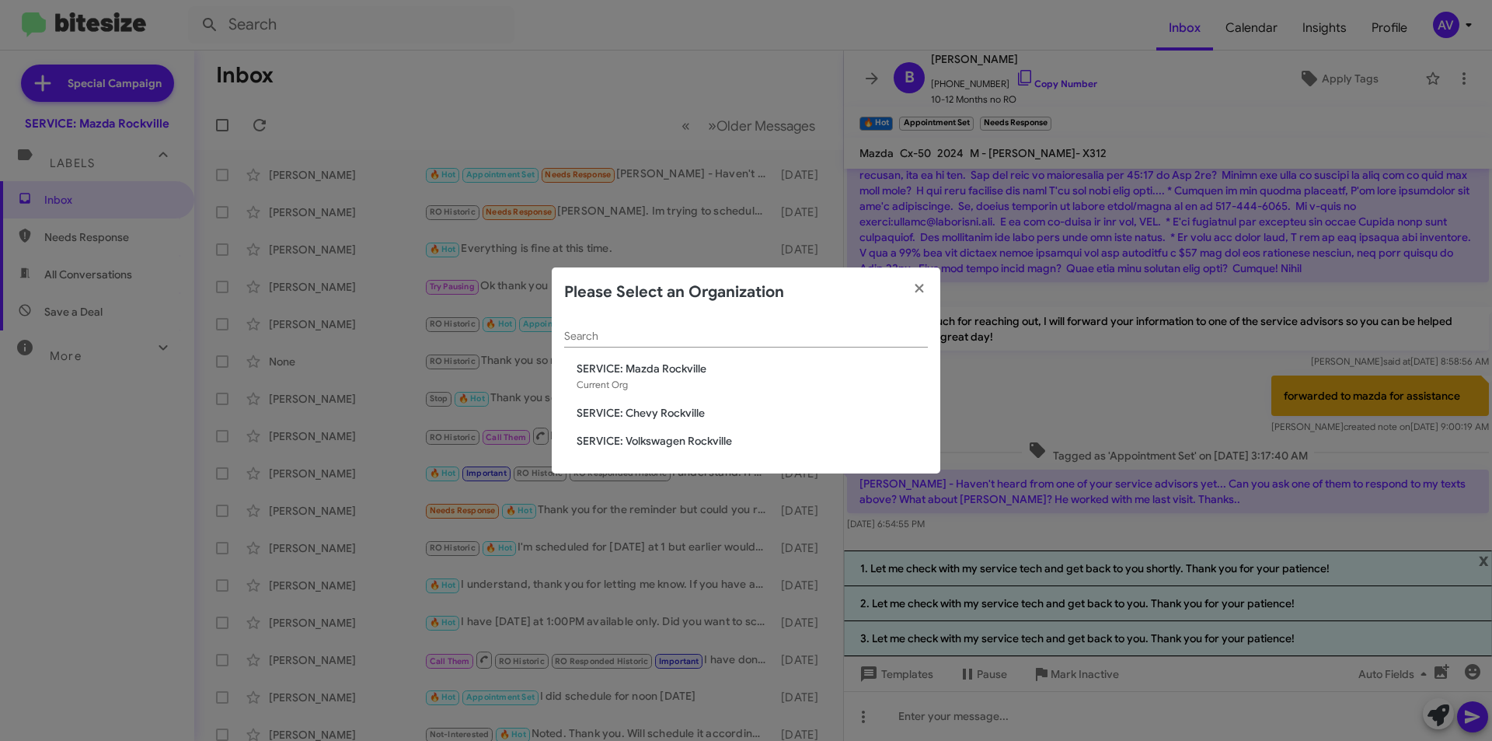
click at [718, 438] on span "SERVICE: Volkswagen Rockville" at bounding box center [752, 441] width 351 height 16
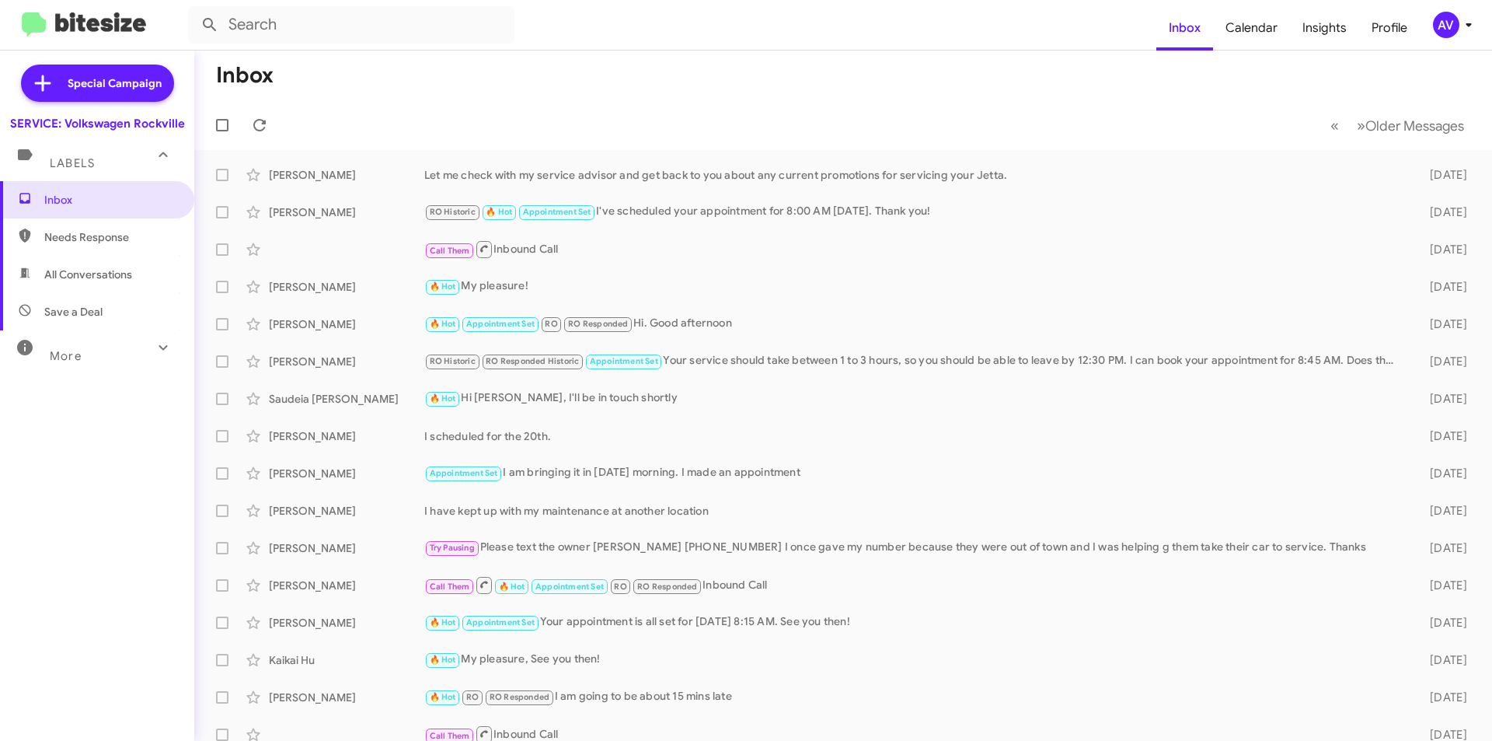
click at [1453, 30] on div "AV" at bounding box center [1446, 25] width 26 height 26
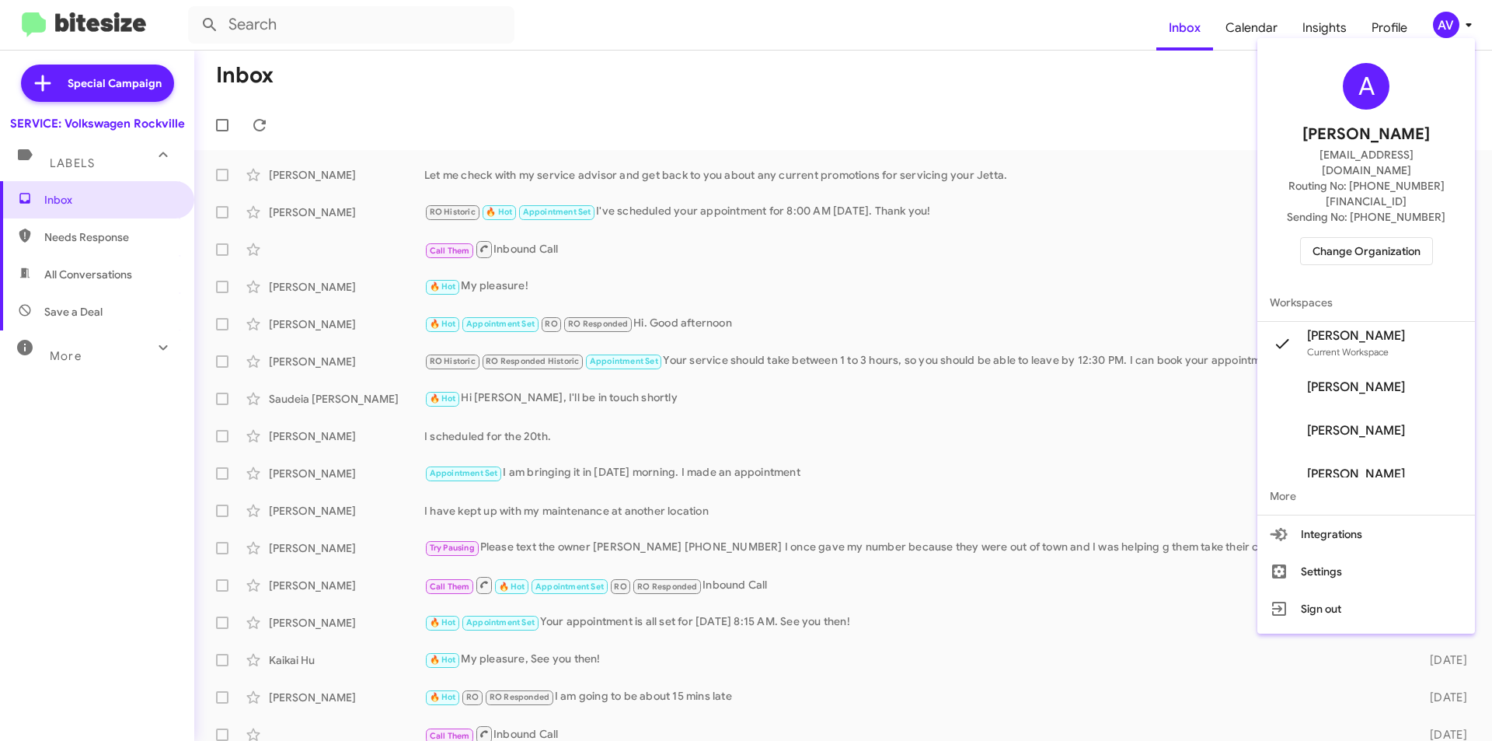
click at [1403, 238] on span "Change Organization" at bounding box center [1367, 251] width 108 height 26
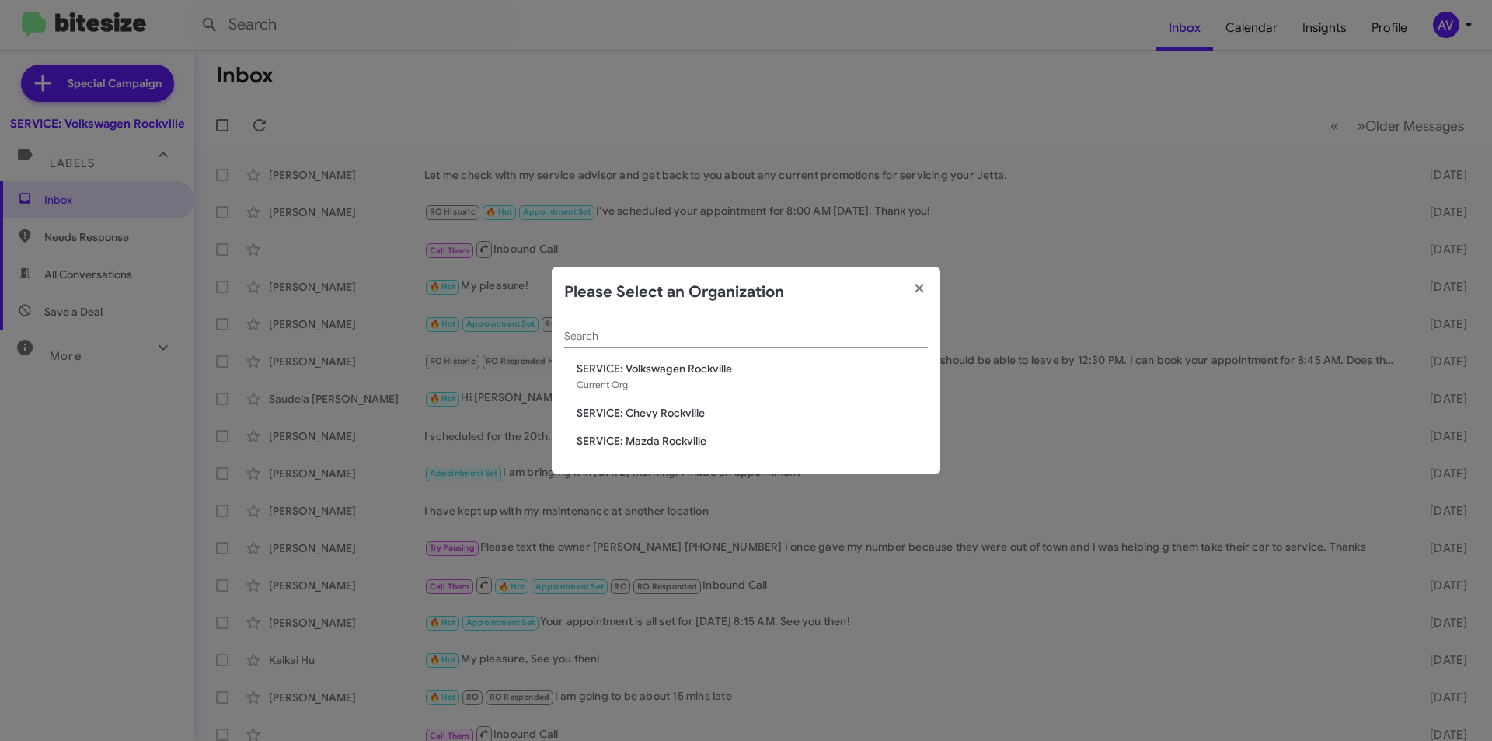
click at [640, 414] on span "SERVICE: Chevy Rockville" at bounding box center [752, 413] width 351 height 16
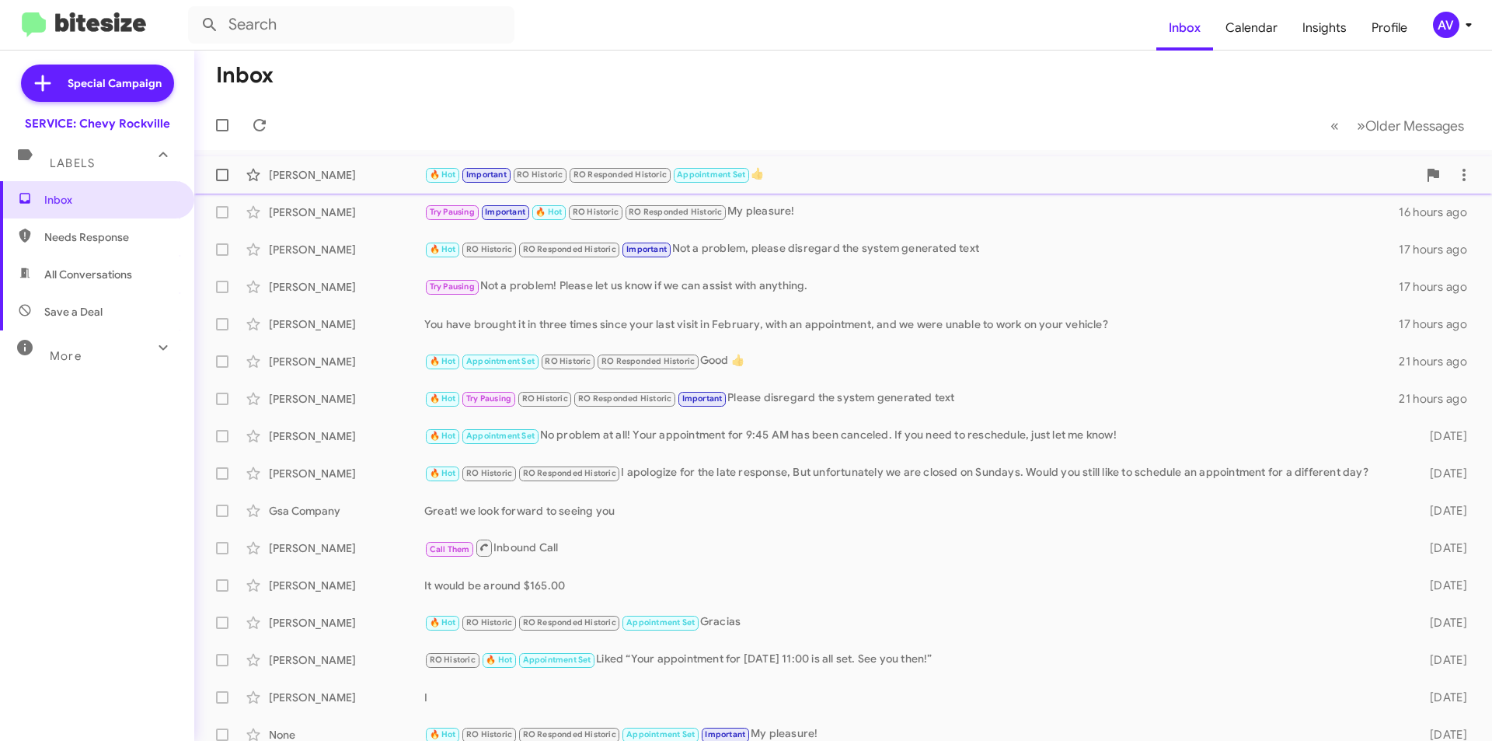
click at [763, 169] on div "🔥 Hot Important RO Historic RO Responded Historic Appointment Set 👍" at bounding box center [920, 175] width 993 height 18
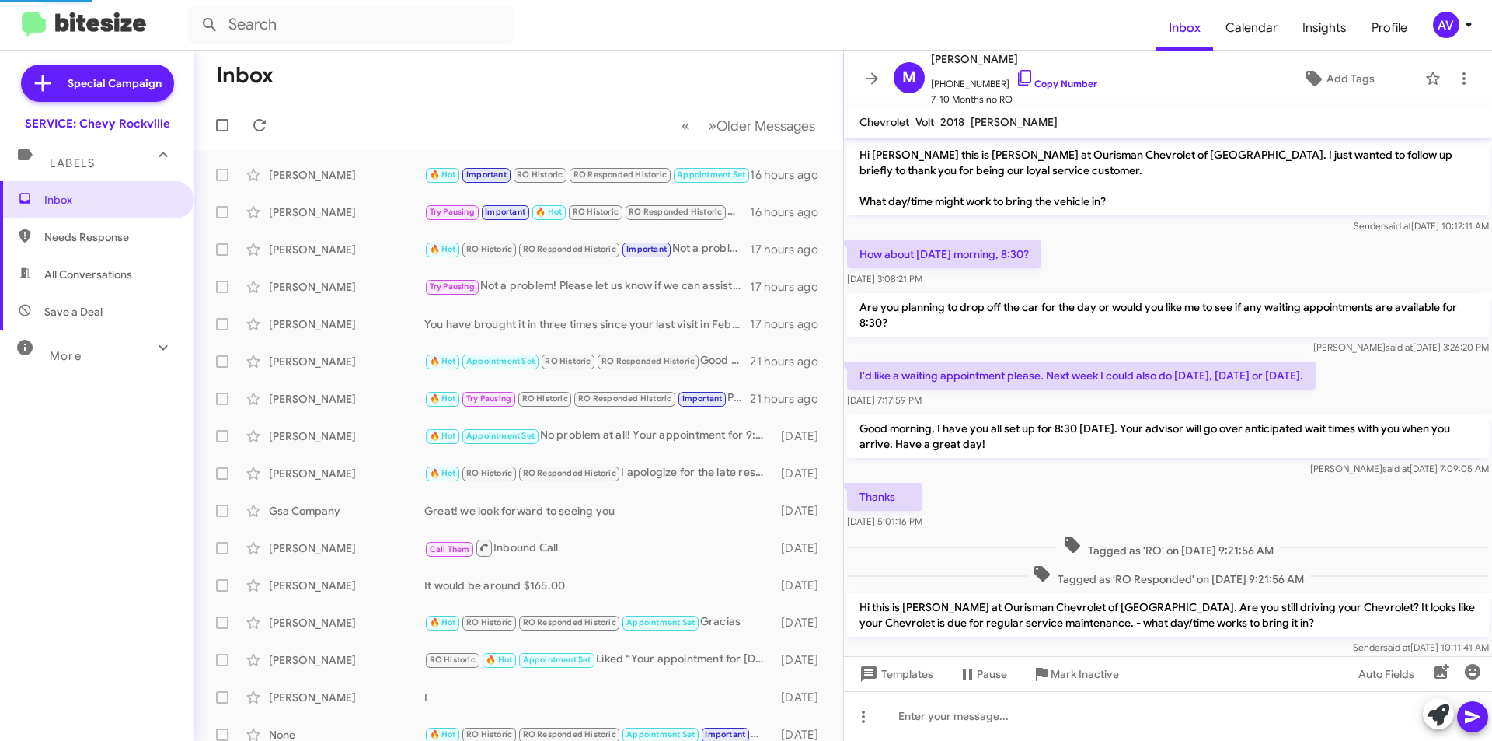
scroll to position [700, 0]
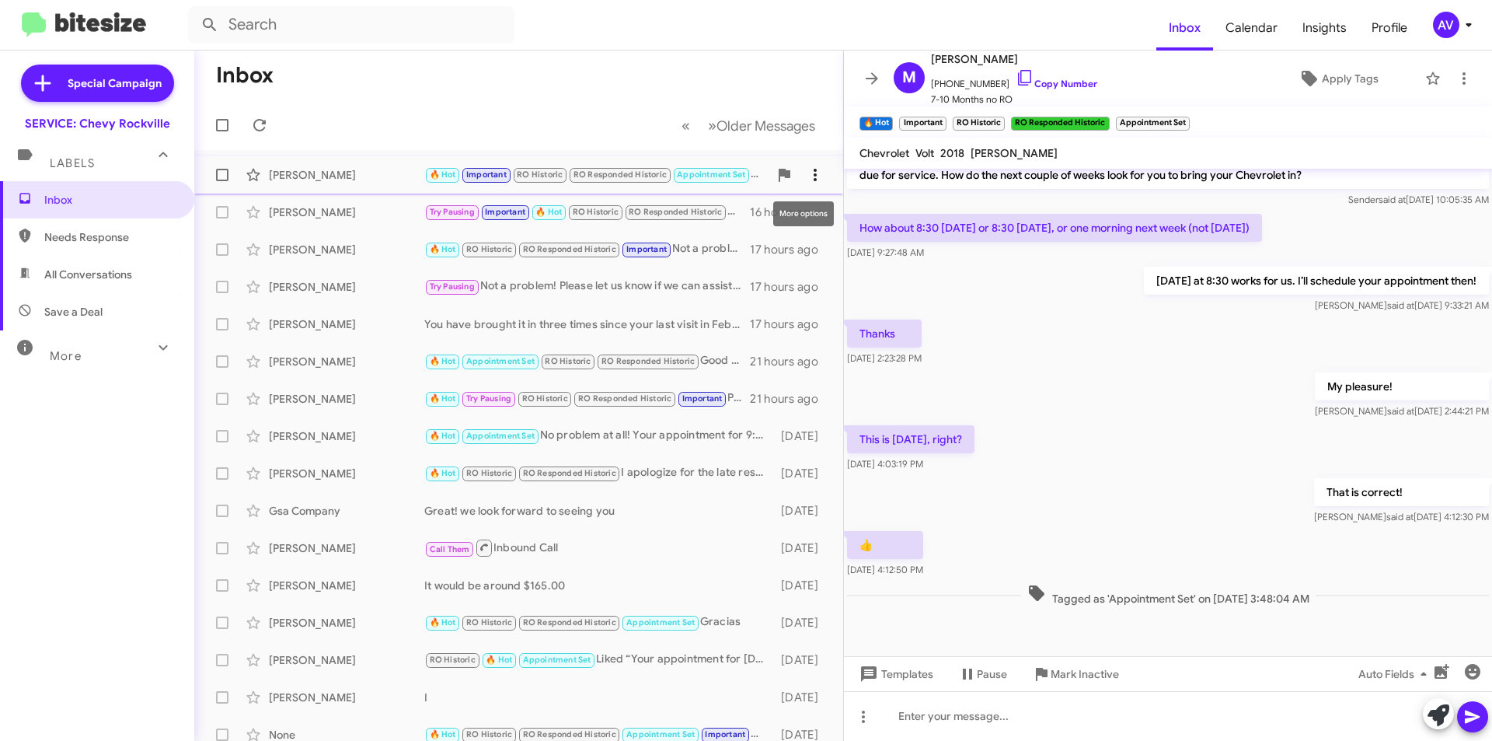
click at [811, 173] on icon at bounding box center [815, 175] width 19 height 19
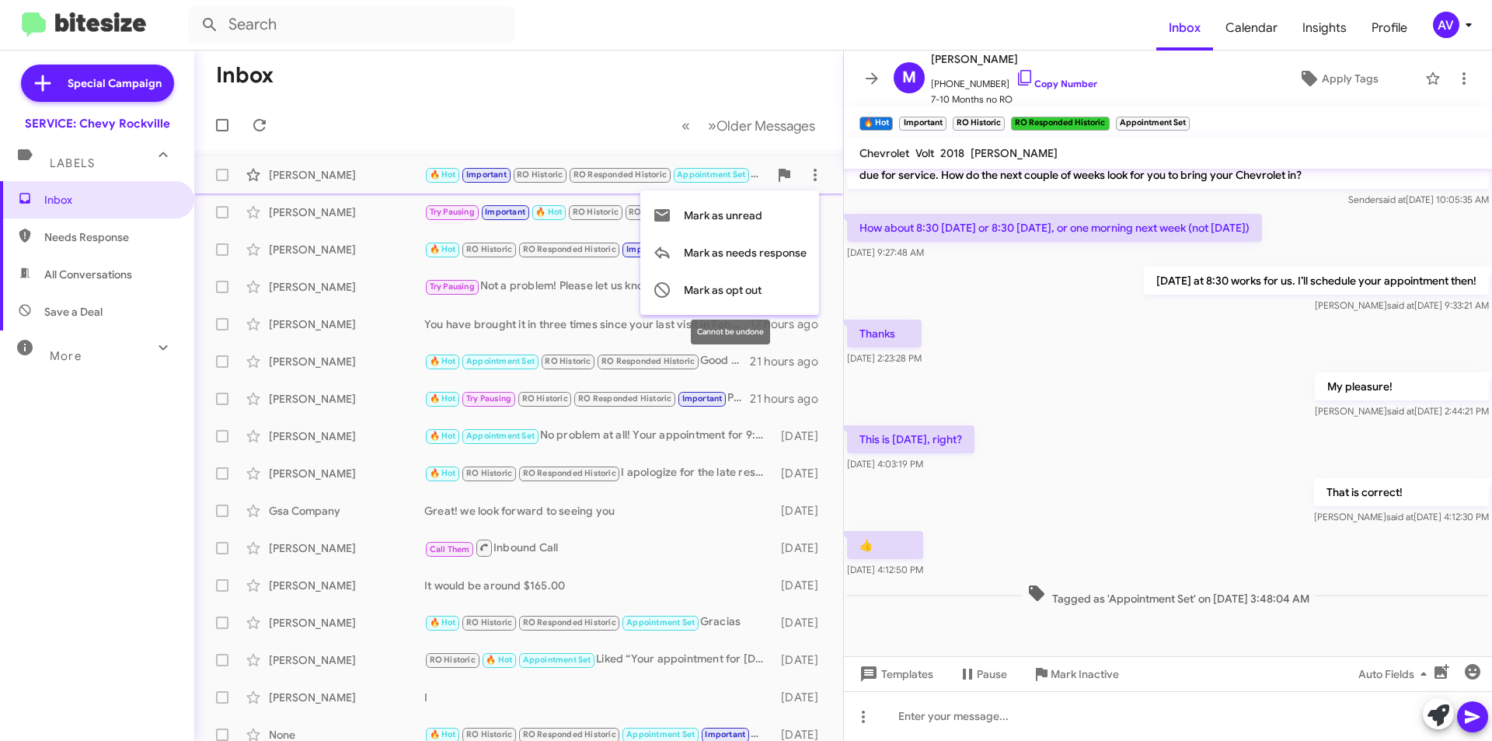
click at [759, 350] on mat-tooltip-component "Cannot be undone" at bounding box center [730, 332] width 101 height 47
click at [522, 298] on div at bounding box center [746, 370] width 1492 height 741
click at [738, 211] on div "Try Pausing Important 🔥 Hot RO Historic RO Responded Historic My pleasure!" at bounding box center [596, 212] width 344 height 18
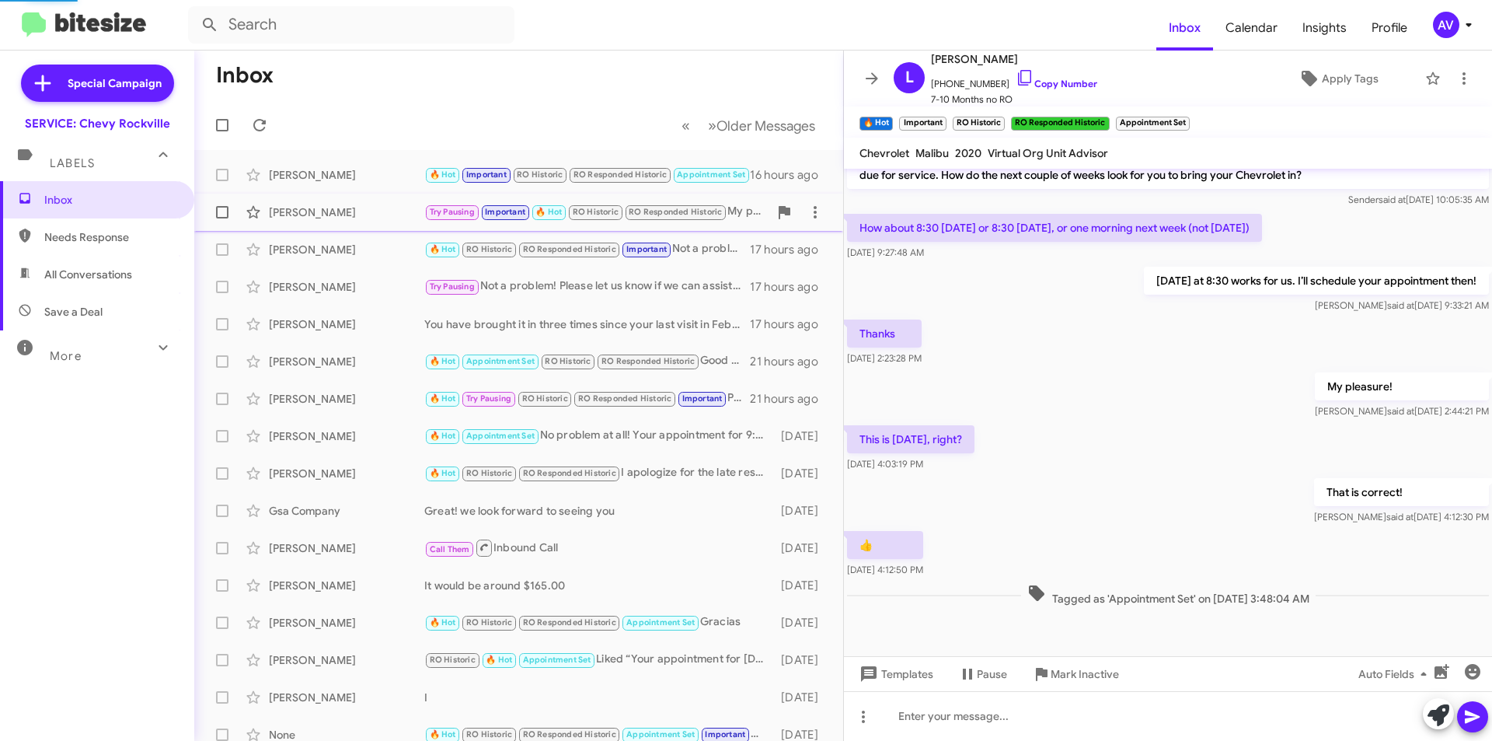
scroll to position [693, 0]
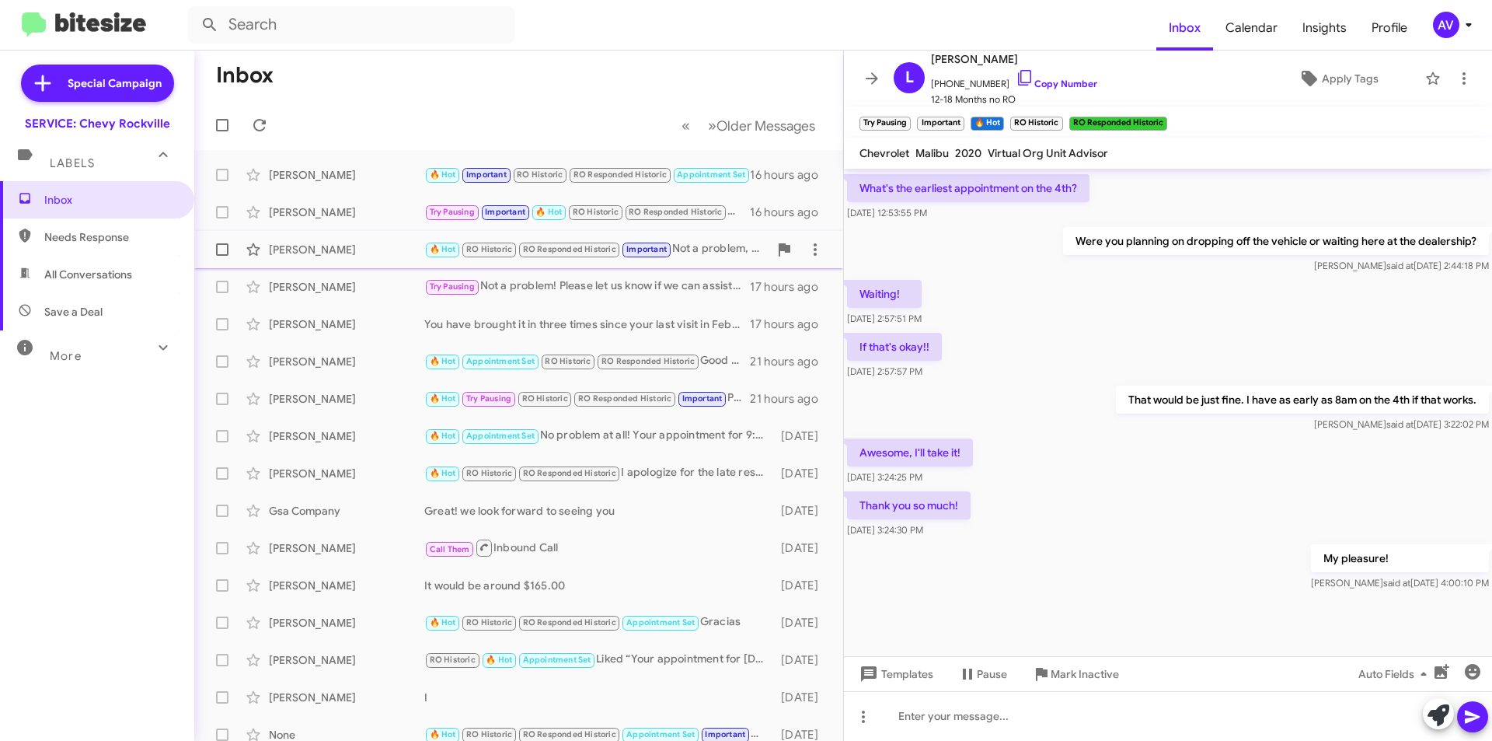
click at [707, 258] on div "🔥 Hot RO Historic RO Responded Historic Important Not a problem, please disrega…" at bounding box center [596, 249] width 344 height 18
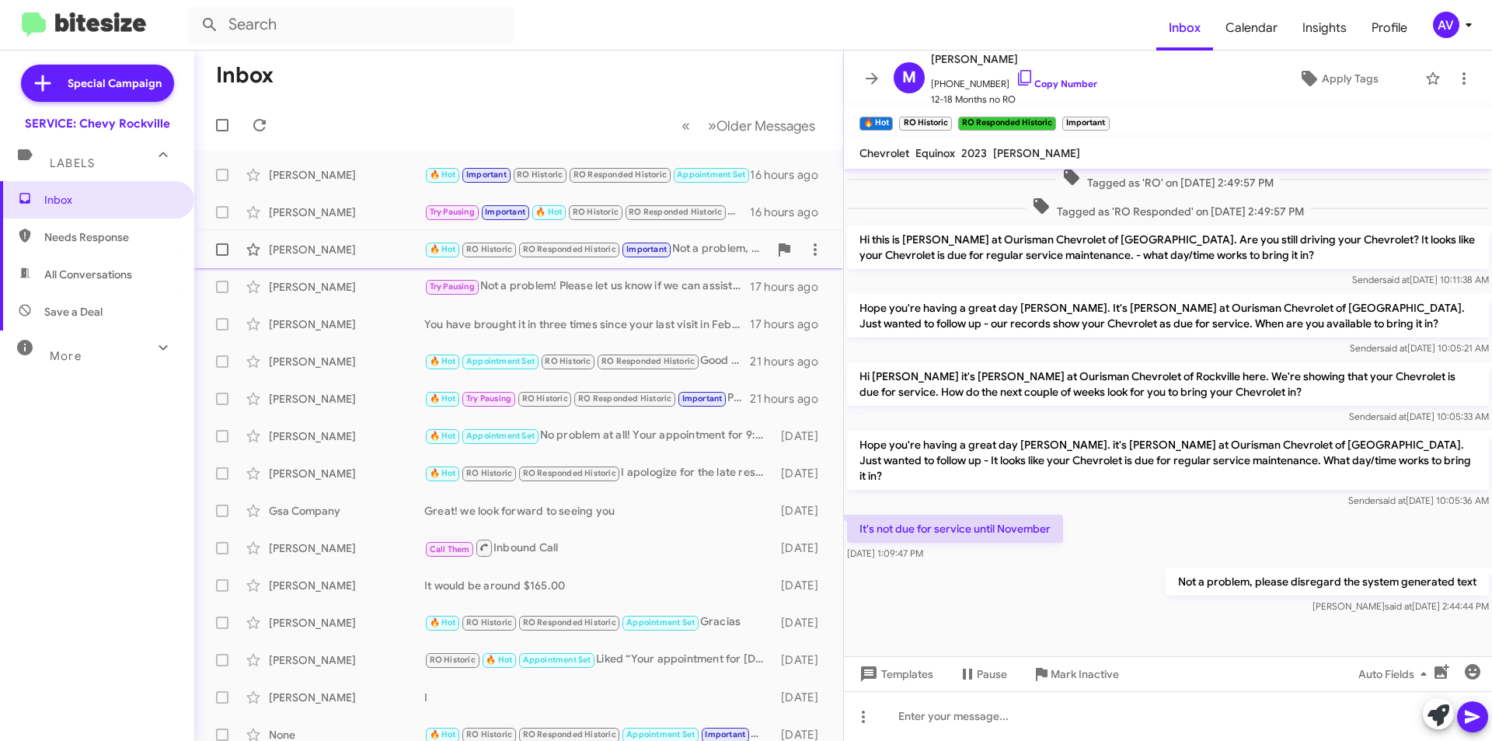
click at [694, 261] on div "Meaza Tassew 🔥 Hot RO Historic RO Responded Historic Important Not a problem, p…" at bounding box center [519, 249] width 624 height 31
click at [689, 288] on div "Try Pausing Not a problem! Please let us know if we can assist with anything." at bounding box center [596, 286] width 344 height 18
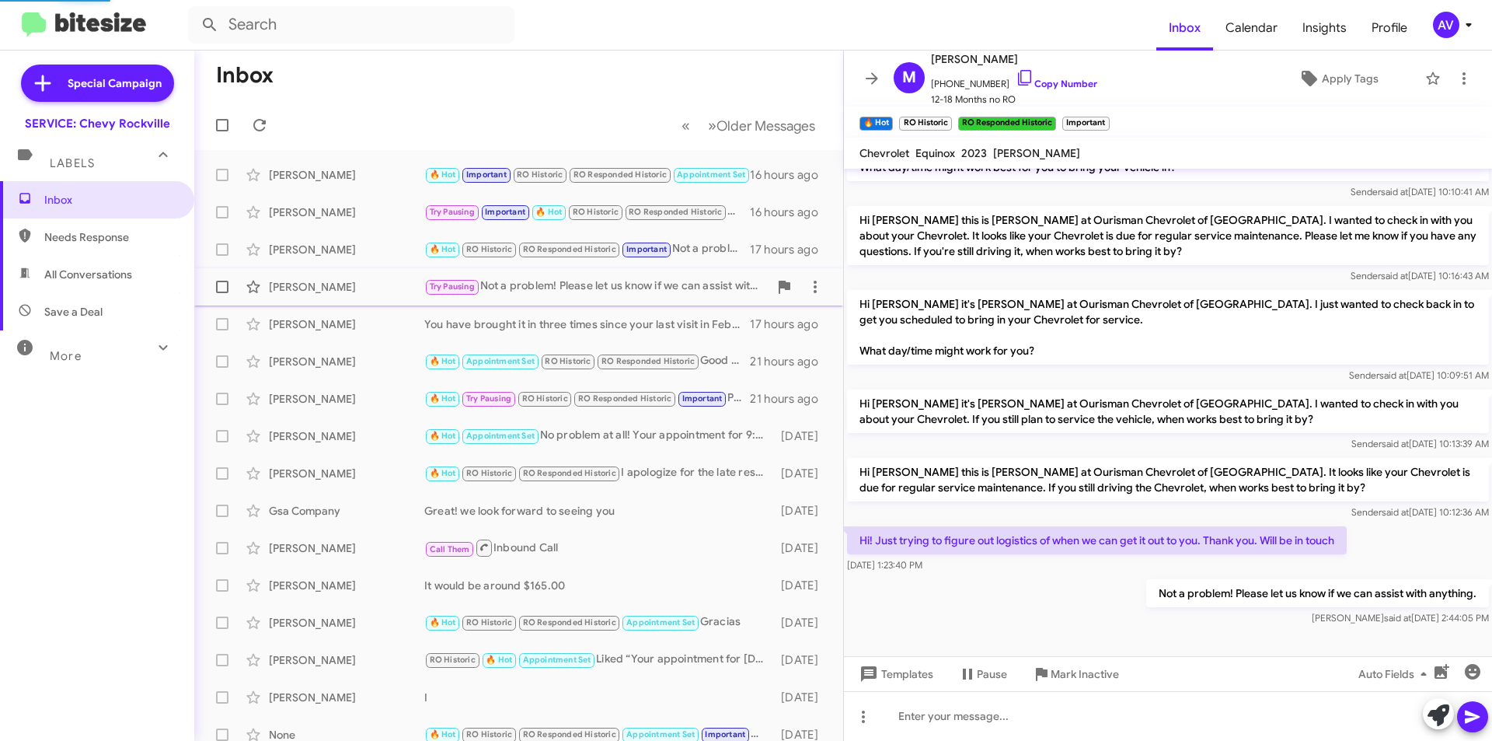
scroll to position [65, 0]
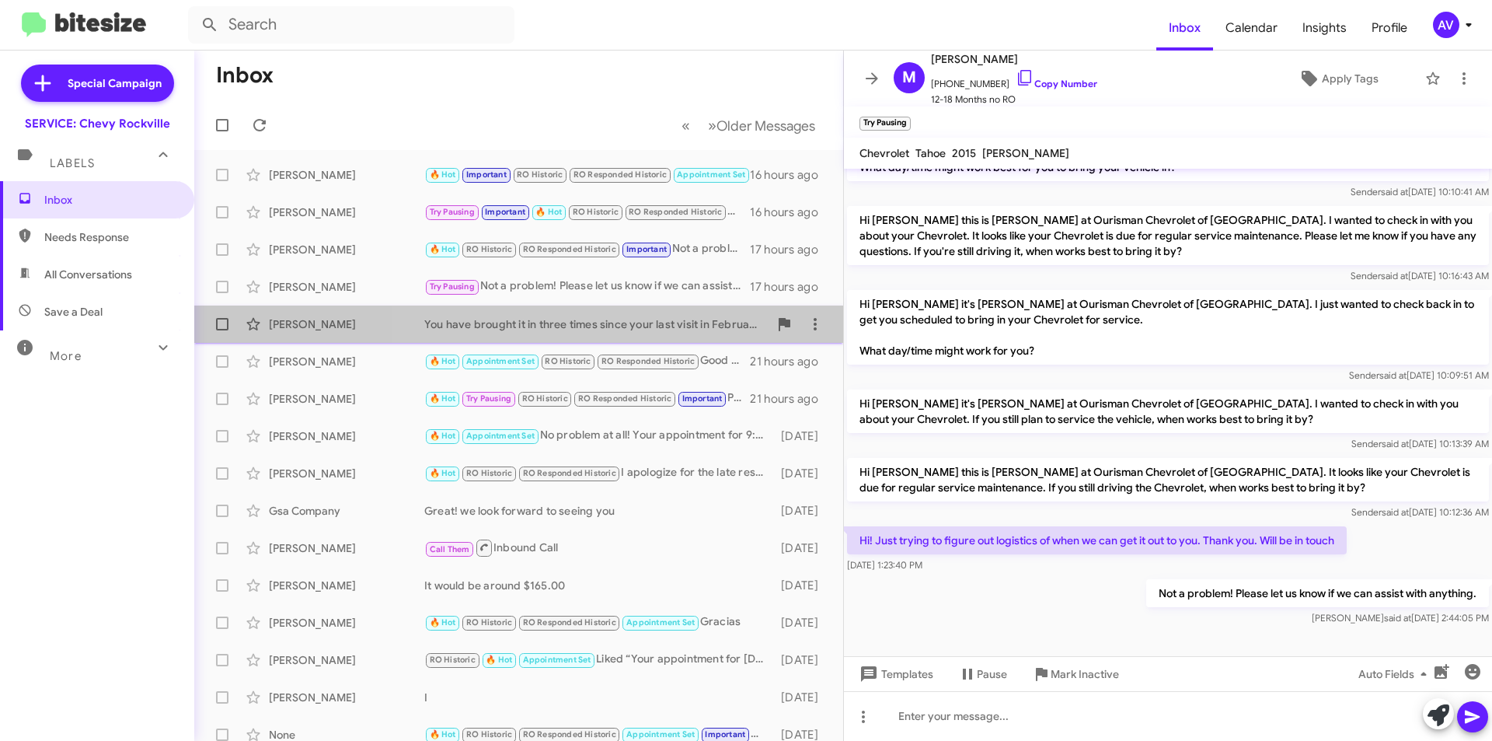
click at [668, 329] on div "You have brought it in three times since your last visit in February, with an a…" at bounding box center [596, 324] width 344 height 16
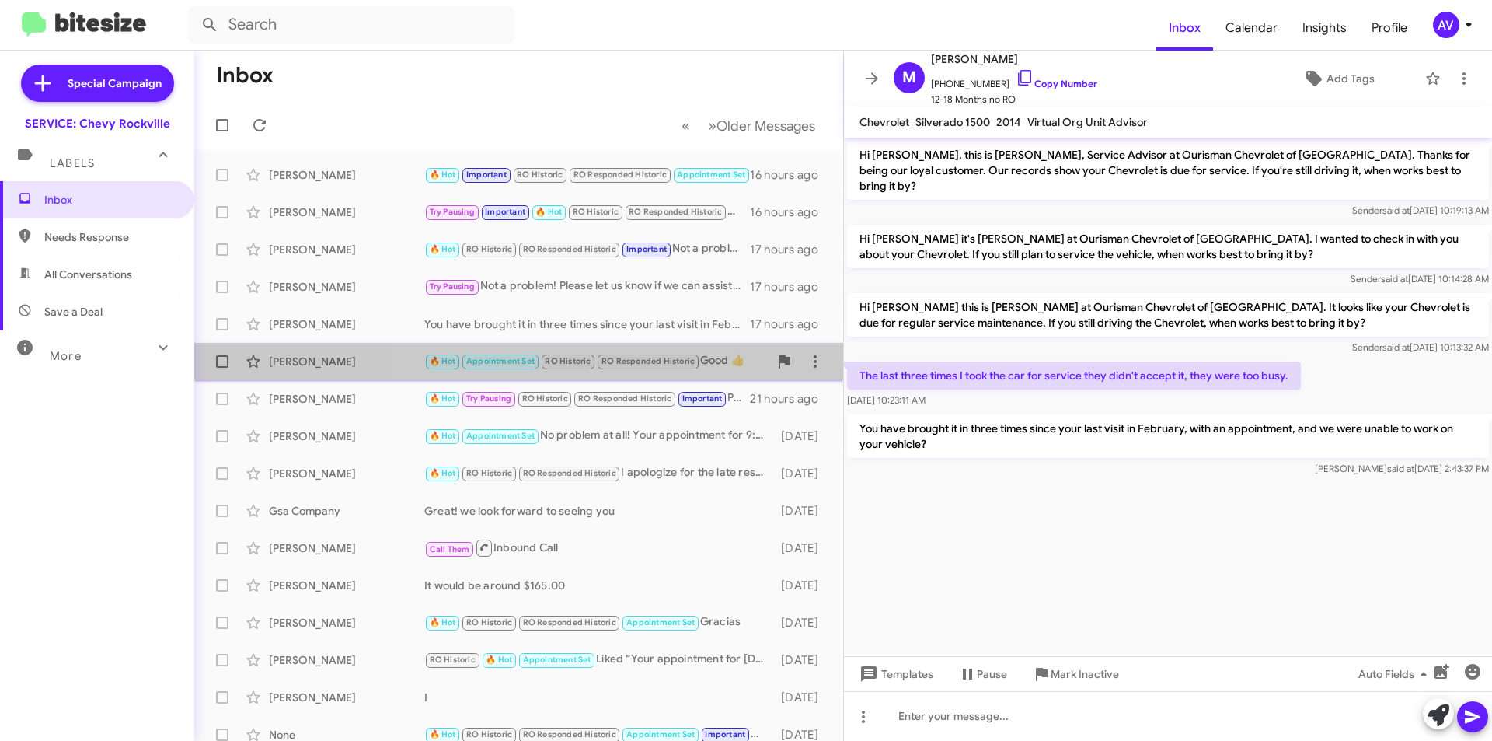
click at [711, 354] on div "🔥 Hot Appointment Set RO Historic RO Responded Historic Good 👍" at bounding box center [596, 361] width 344 height 18
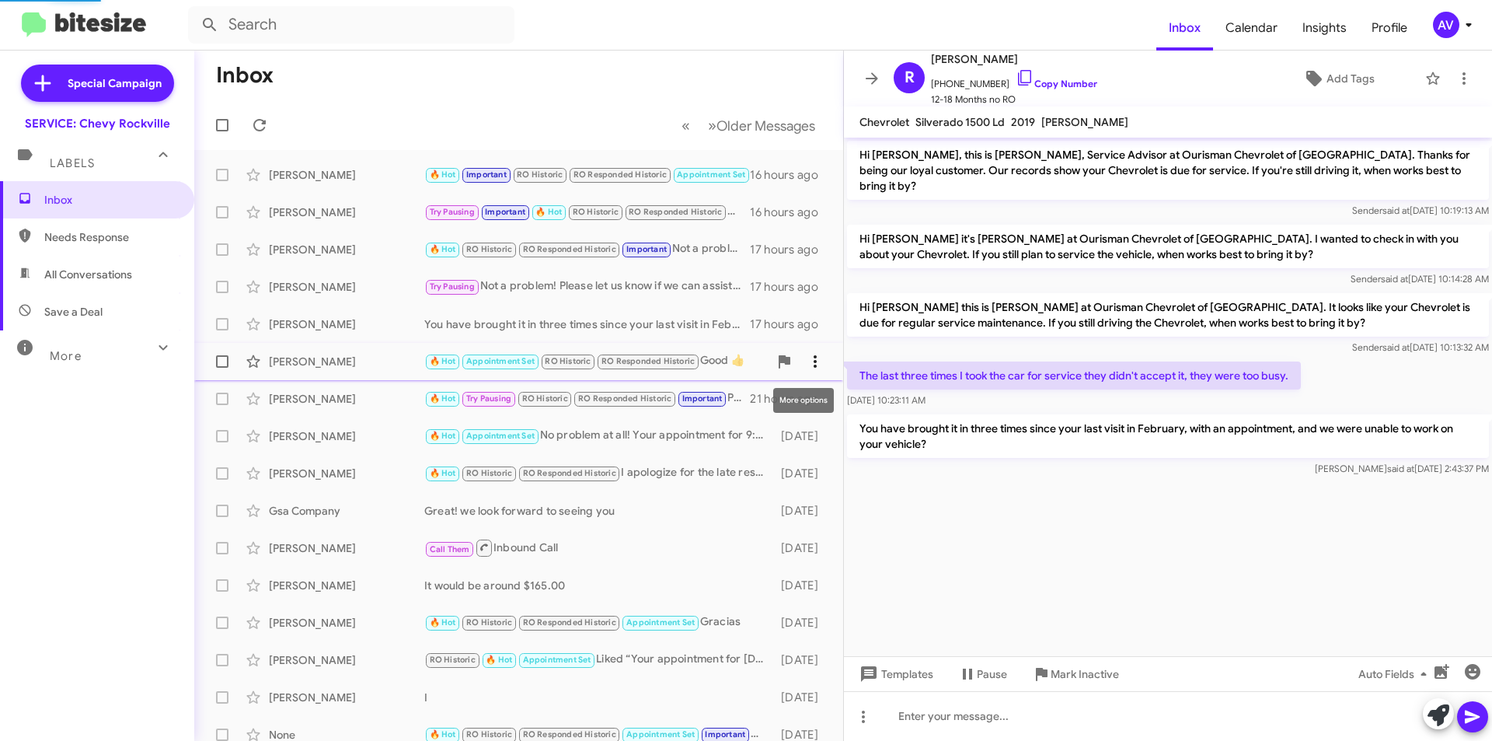
scroll to position [282, 0]
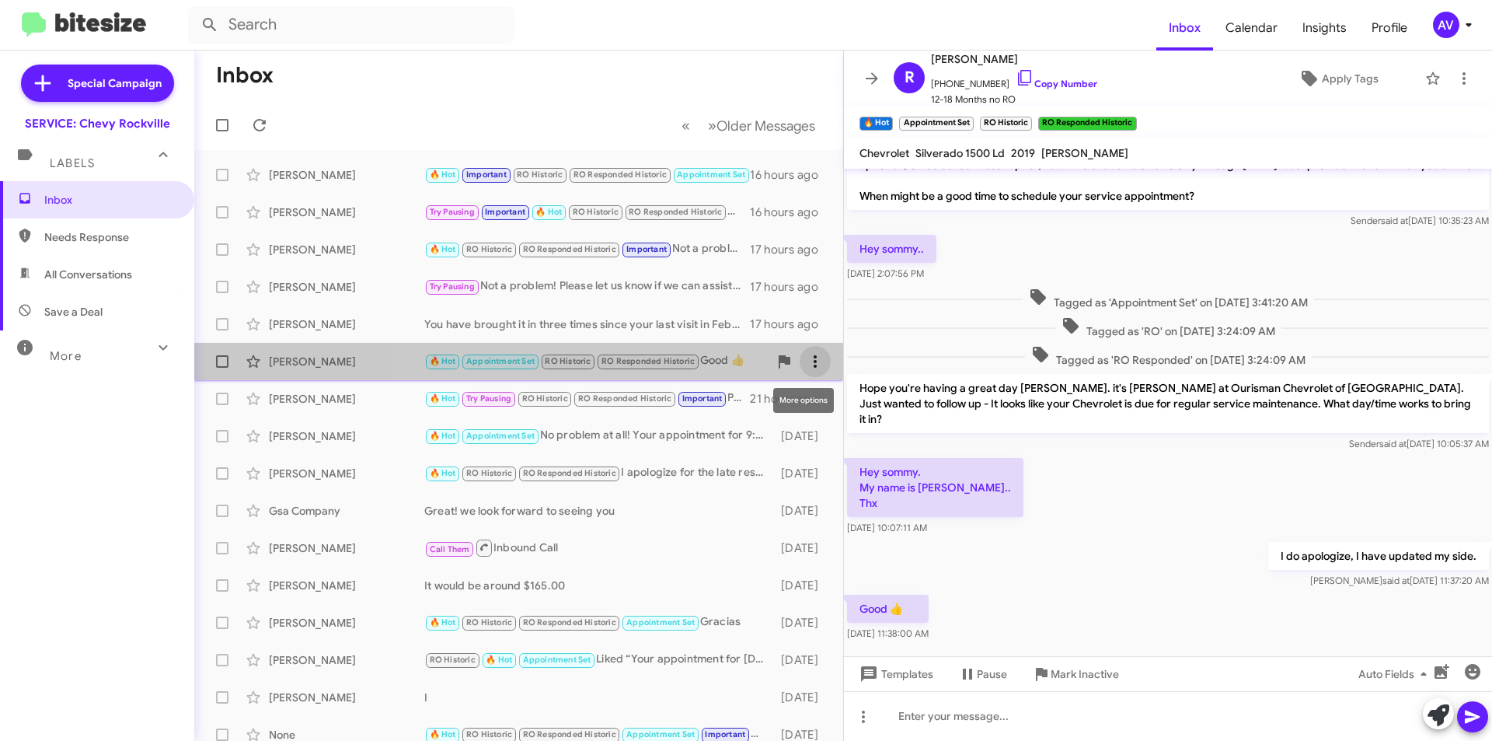
click at [805, 372] on button at bounding box center [815, 361] width 31 height 31
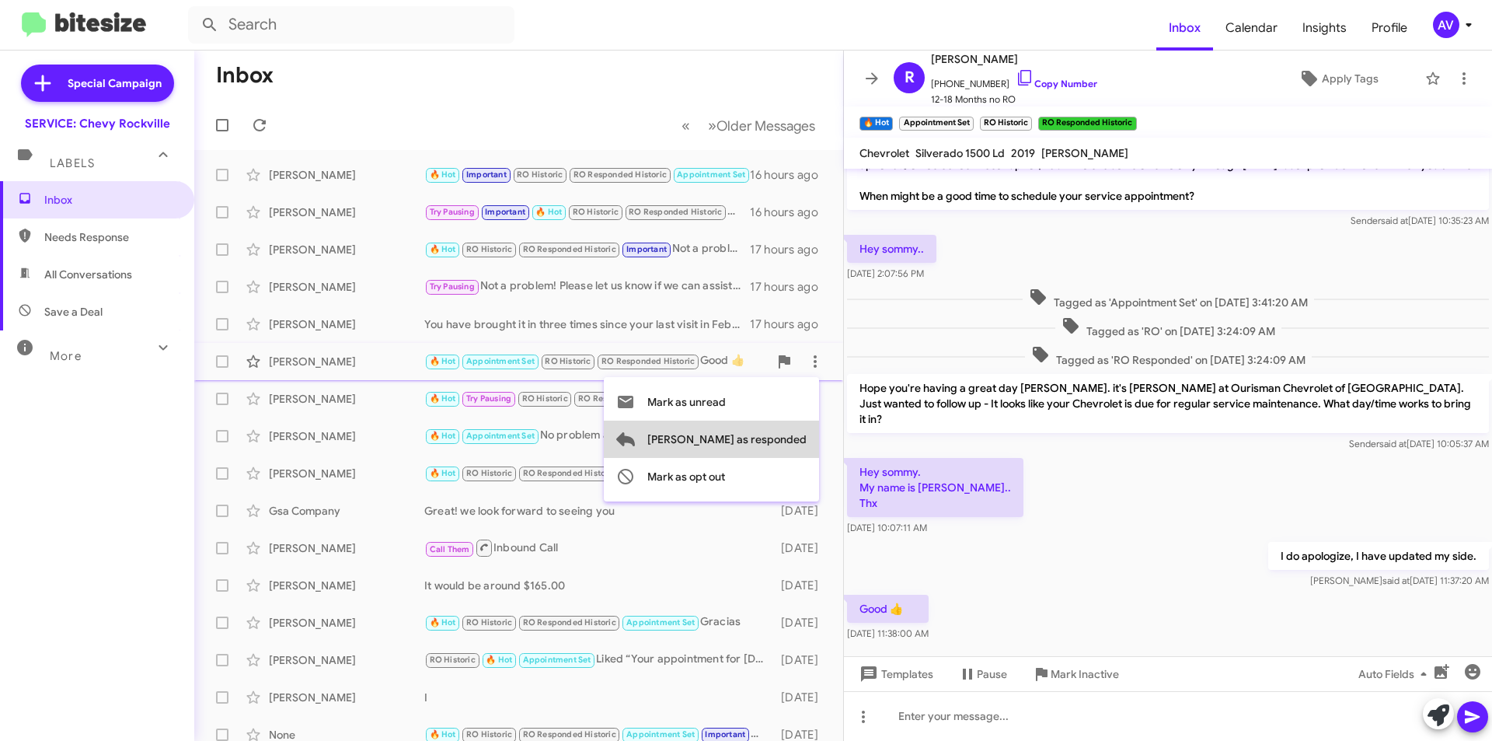
click at [788, 443] on span "Mark as responded" at bounding box center [726, 438] width 159 height 37
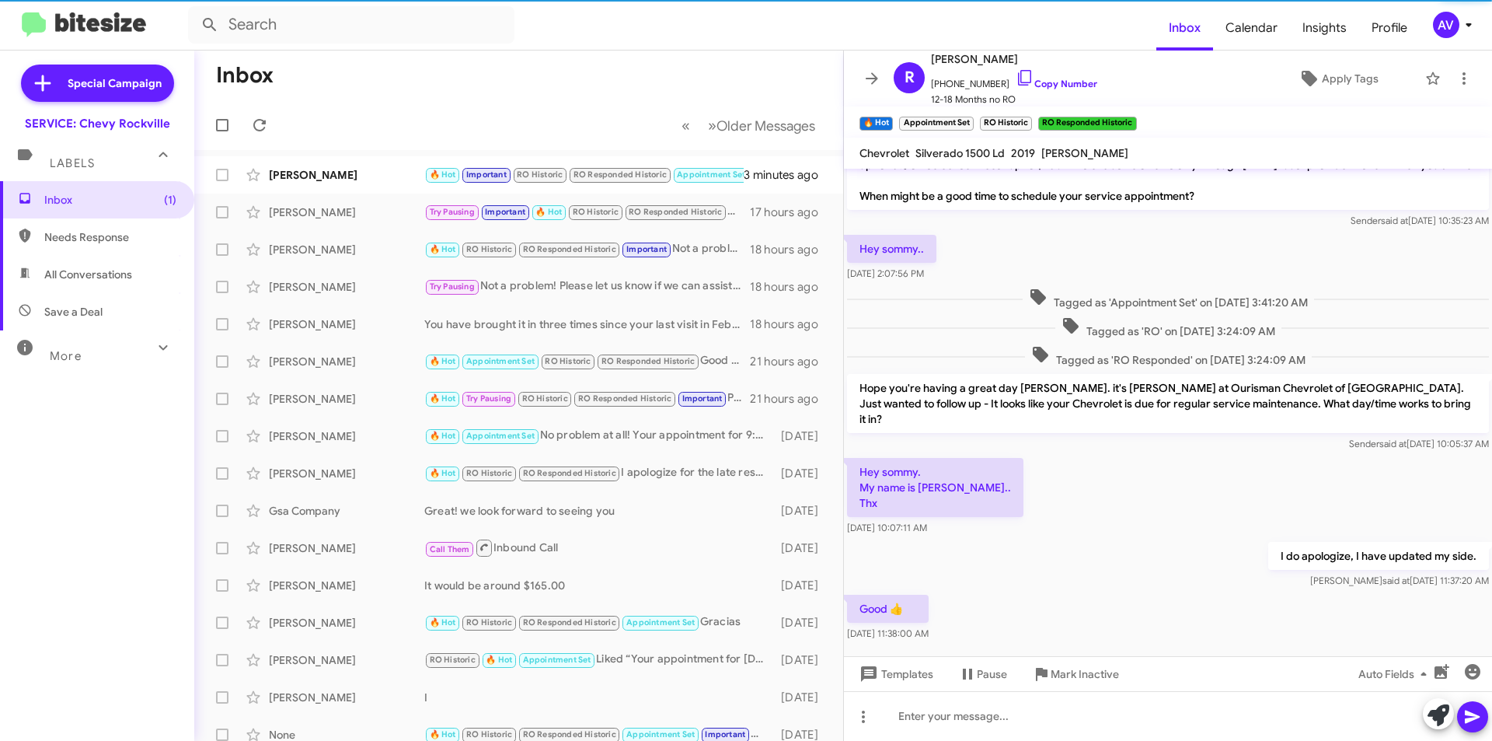
scroll to position [313, 0]
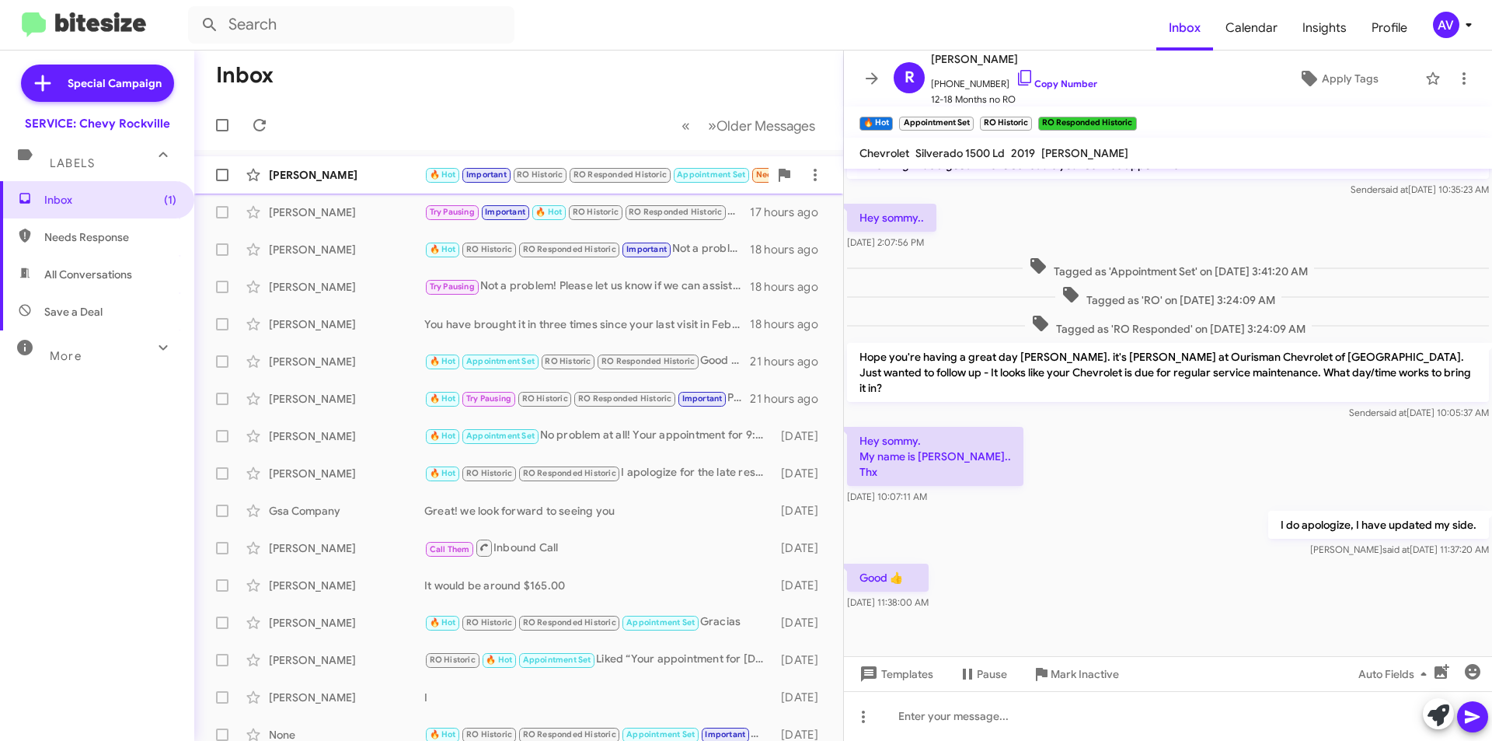
click at [363, 173] on div "[PERSON_NAME]" at bounding box center [346, 175] width 155 height 16
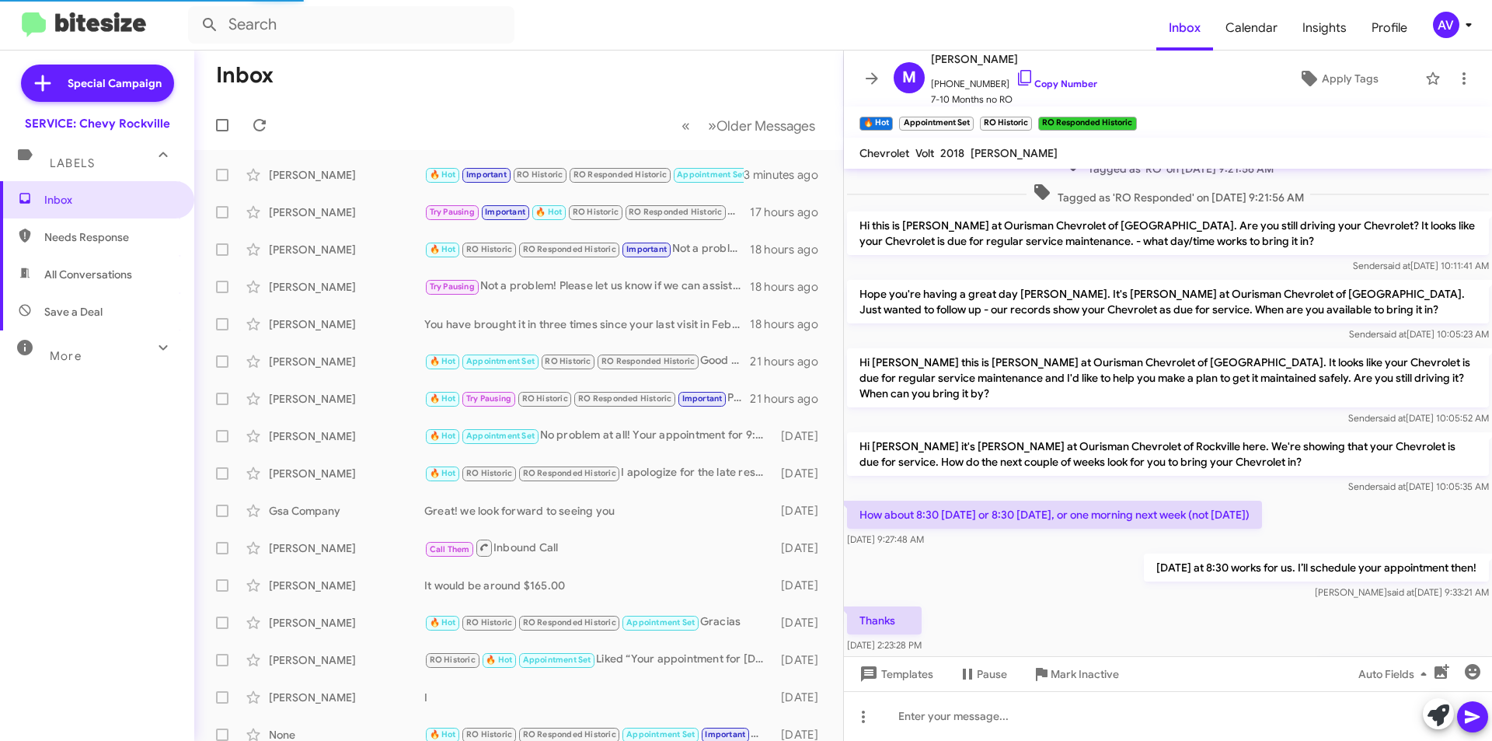
scroll to position [684, 0]
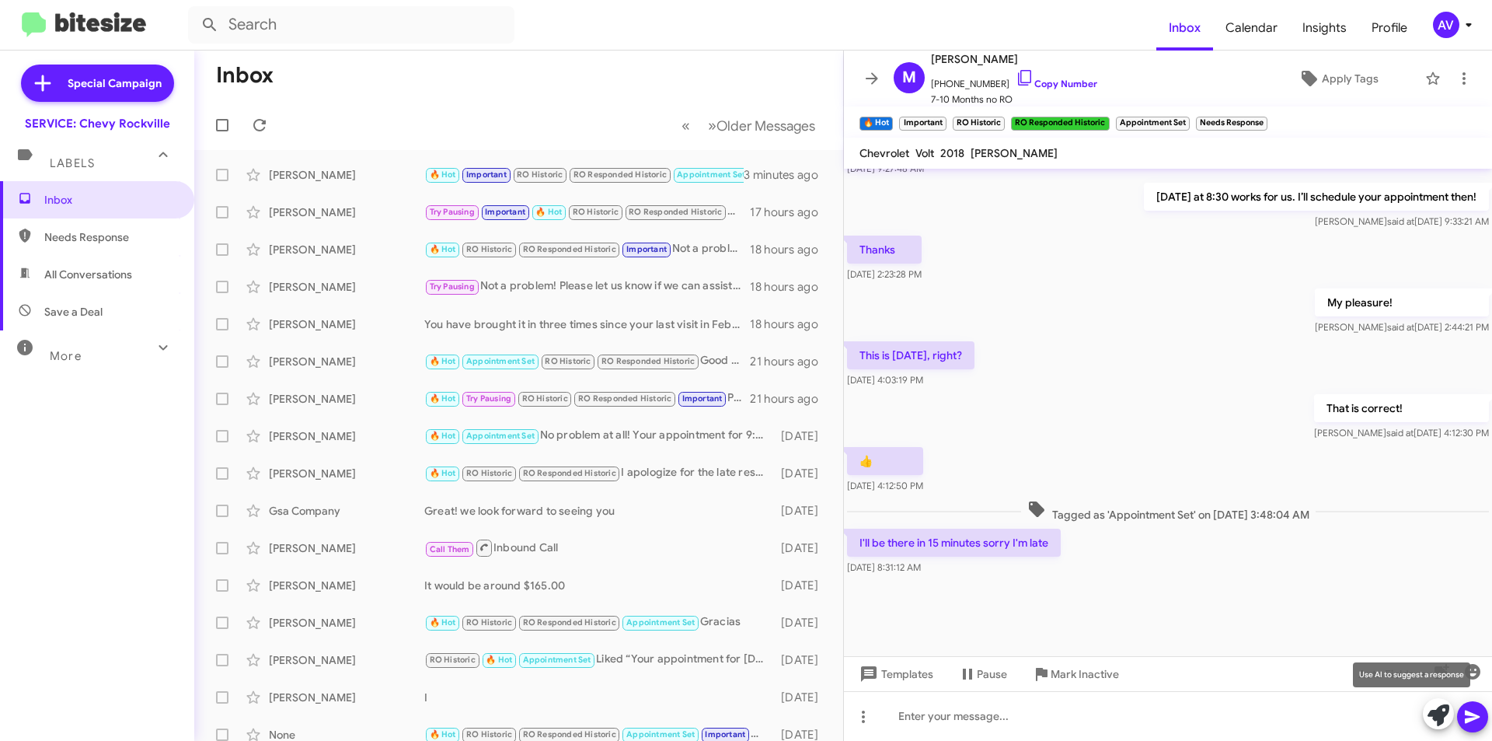
click at [1437, 720] on icon at bounding box center [1439, 715] width 22 height 22
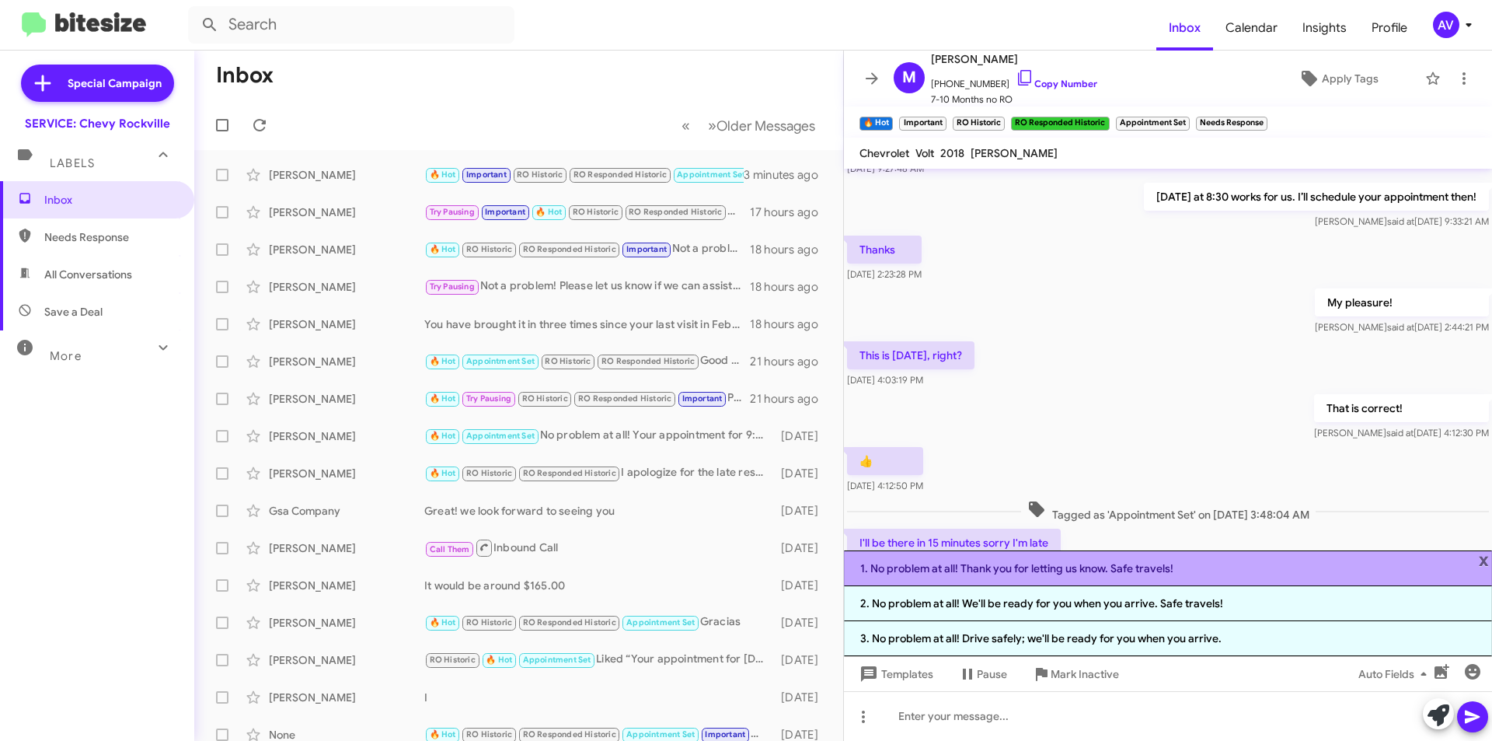
click at [979, 581] on li "1. No problem at all! Thank you for letting us know. Safe travels!" at bounding box center [1168, 568] width 648 height 36
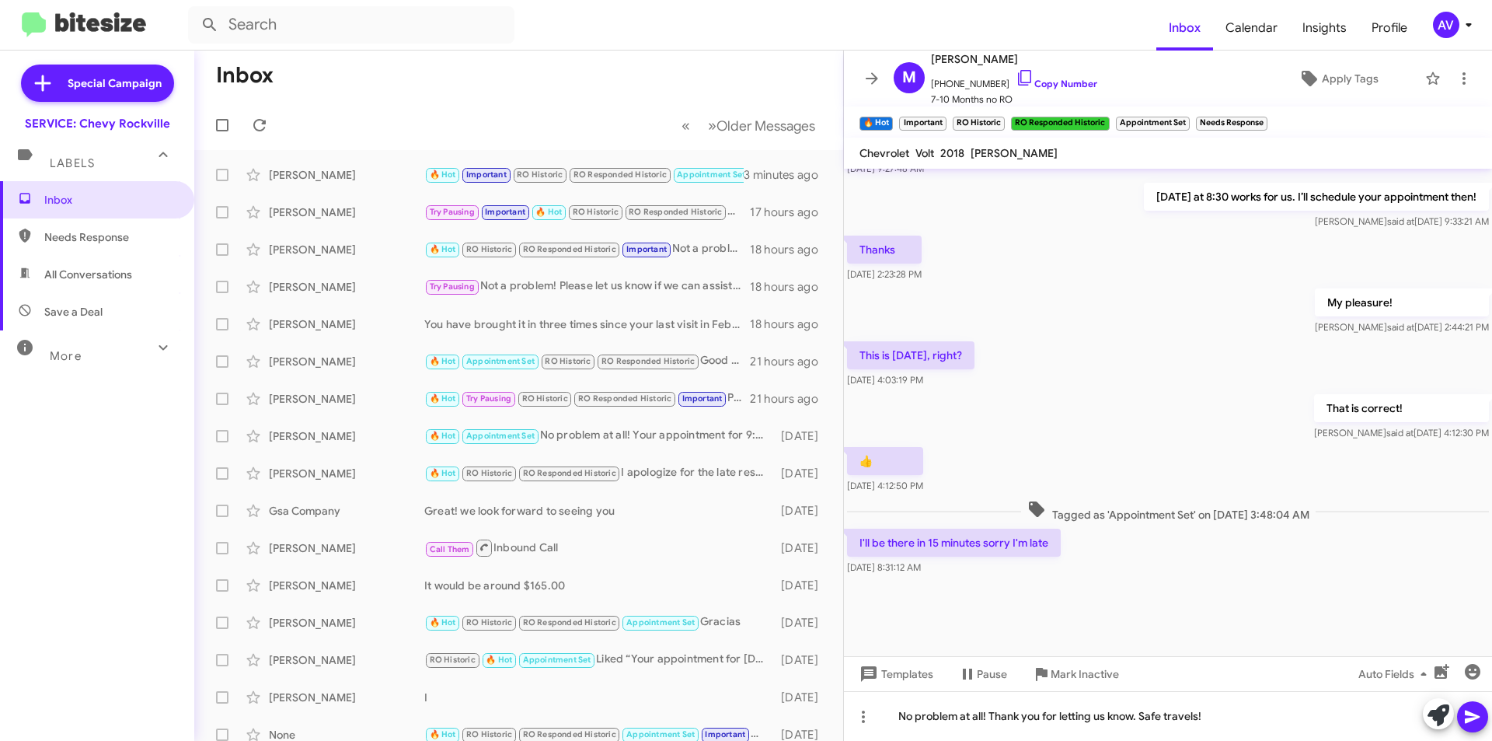
click at [1483, 719] on button at bounding box center [1472, 716] width 31 height 31
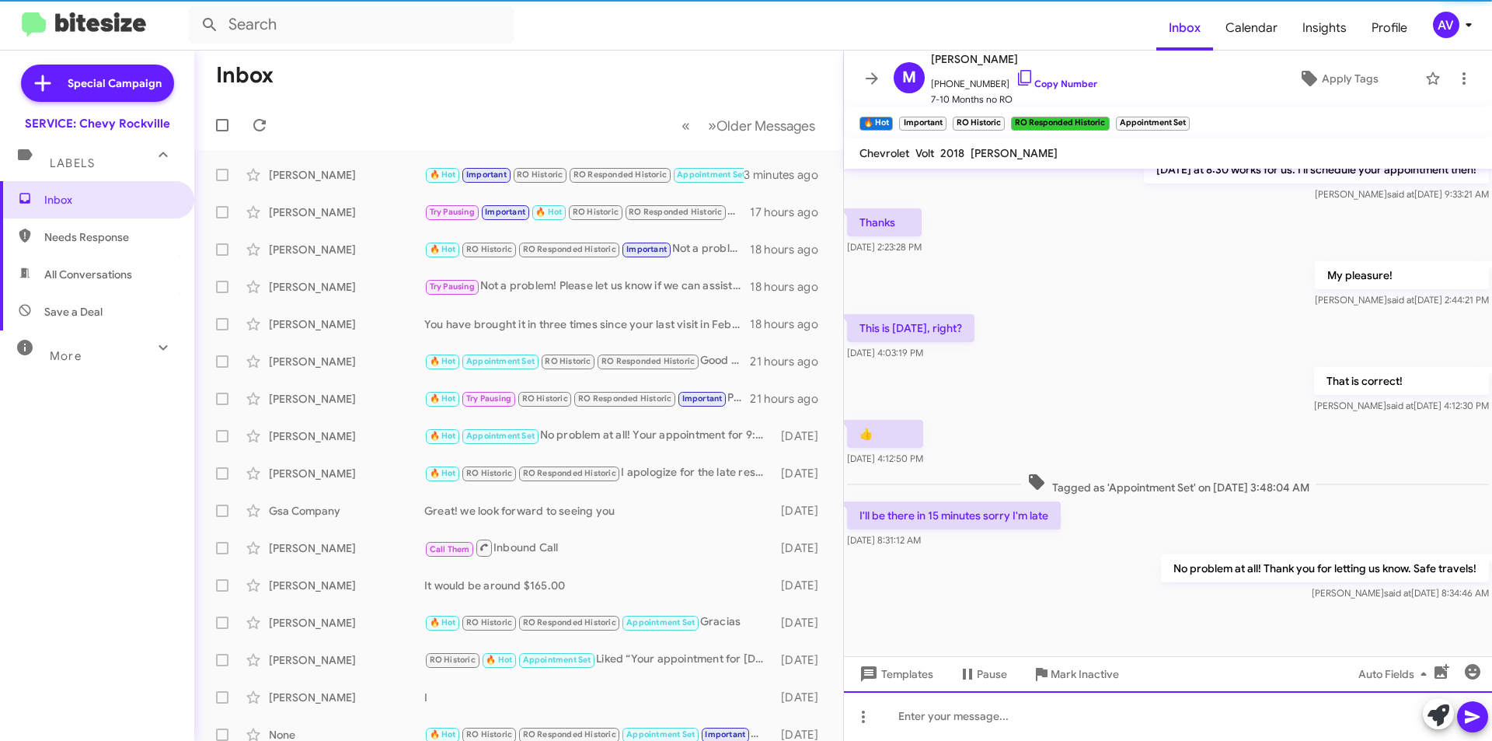
scroll to position [1123, 0]
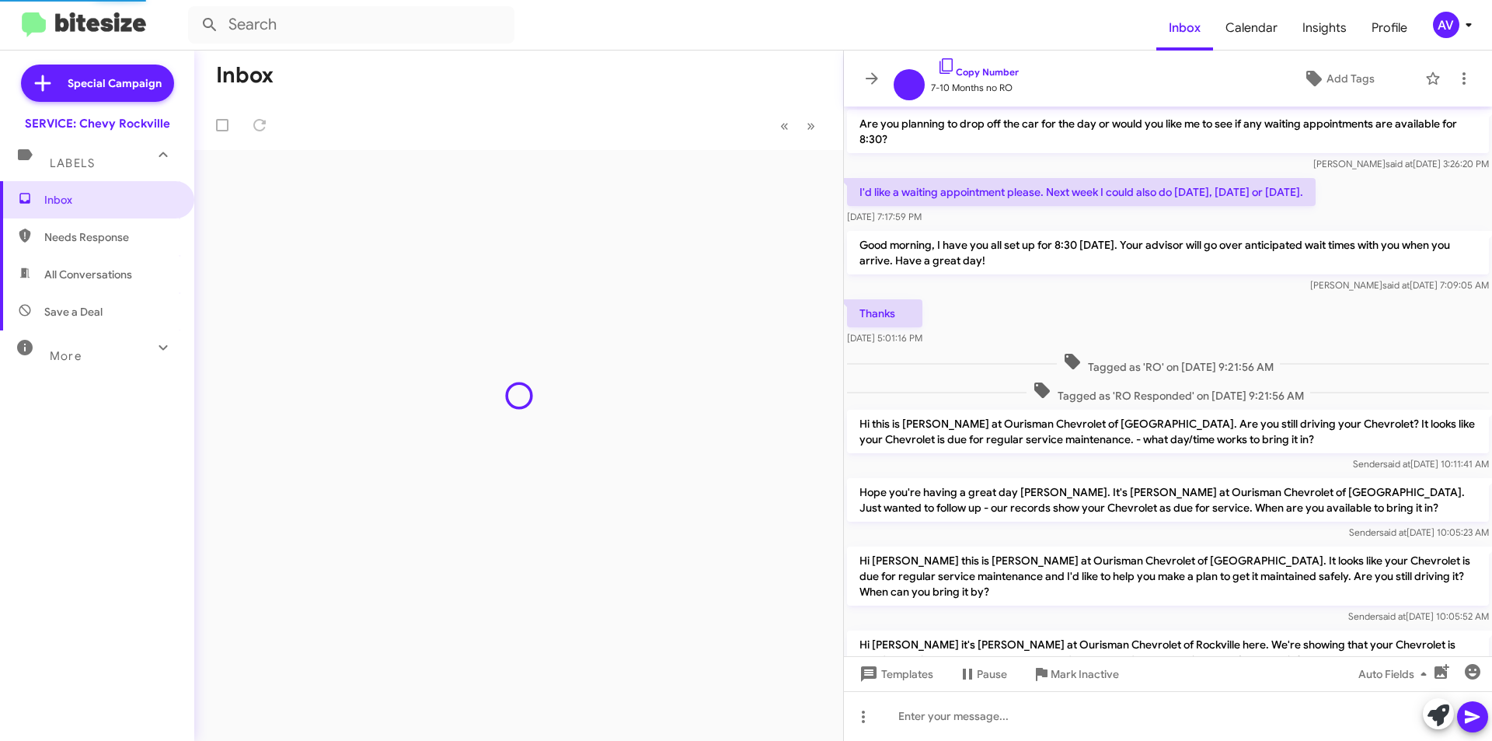
scroll to position [622, 0]
